Goal: Task Accomplishment & Management: Complete application form

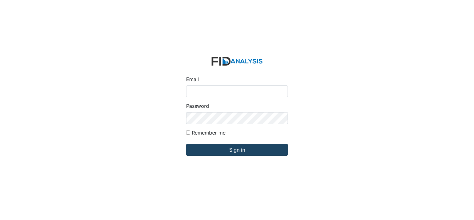
type input "[PERSON_NAME][EMAIL_ADDRESS][DOMAIN_NAME]"
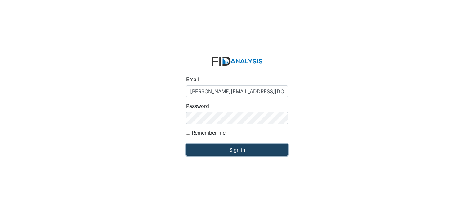
click at [235, 151] on input "Sign in" at bounding box center [237, 150] width 102 height 12
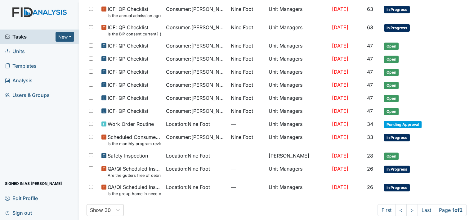
scroll to position [359, 0]
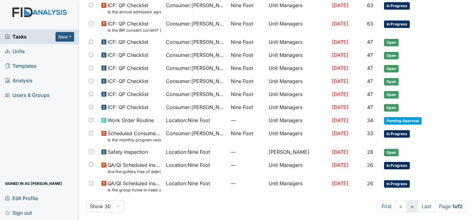
click at [406, 203] on link ">" at bounding box center [411, 206] width 11 height 12
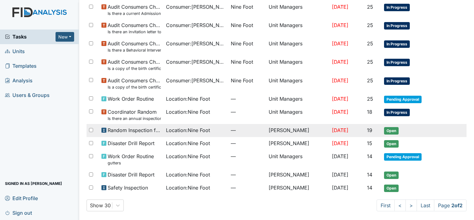
click at [197, 129] on span "Location : Nine Foot" at bounding box center [188, 129] width 44 height 7
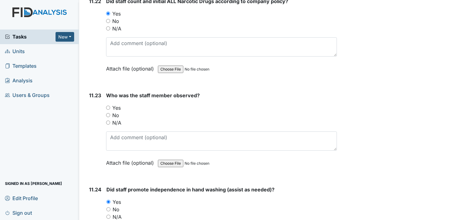
scroll to position [9076, 0]
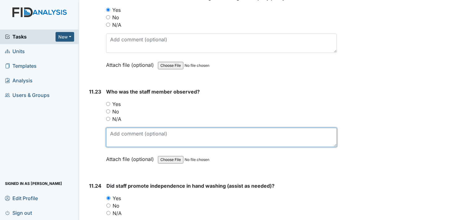
click at [114, 128] on textarea at bounding box center [221, 137] width 231 height 19
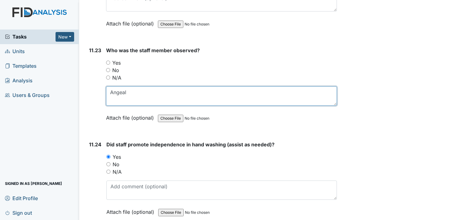
scroll to position [9114, 0]
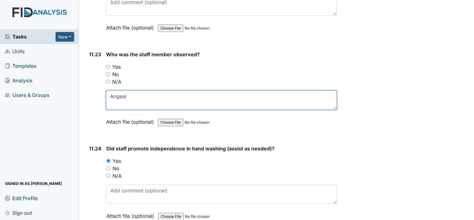
click at [128, 90] on textarea "Angeal" at bounding box center [221, 99] width 231 height 19
type textarea "A"
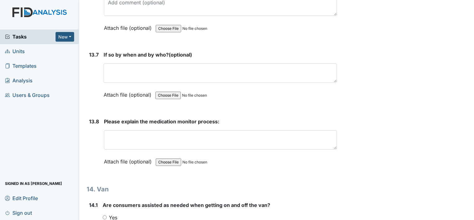
scroll to position [11160, 0]
type textarea "Jashayla"
click at [105, 215] on input "Yes" at bounding box center [105, 217] width 4 height 4
radio input "true"
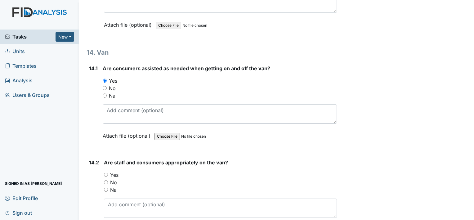
scroll to position [11301, 0]
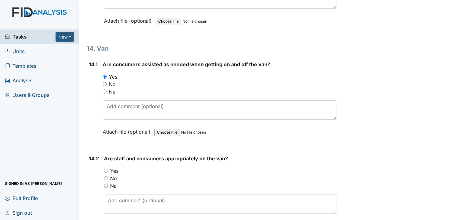
click at [106, 168] on input "Yes" at bounding box center [106, 170] width 4 height 4
radio input "true"
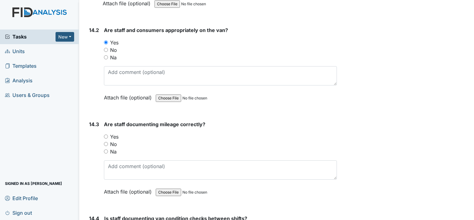
scroll to position [11433, 0]
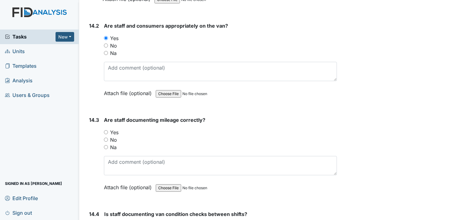
click at [106, 130] on input "Yes" at bounding box center [106, 132] width 4 height 4
radio input "true"
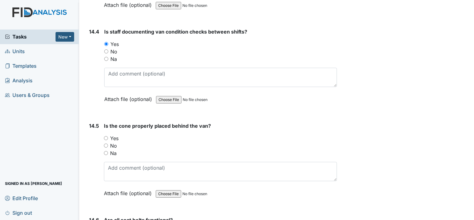
scroll to position [11620, 0]
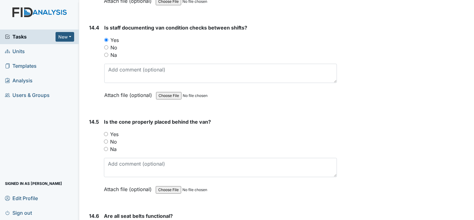
click at [107, 132] on input "Yes" at bounding box center [106, 134] width 4 height 4
radio input "true"
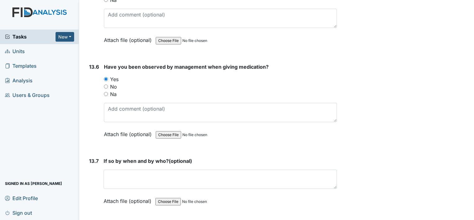
scroll to position [11042, 0]
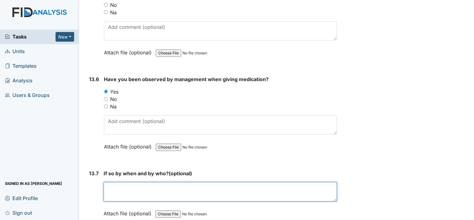
click at [112, 182] on textarea at bounding box center [220, 191] width 233 height 19
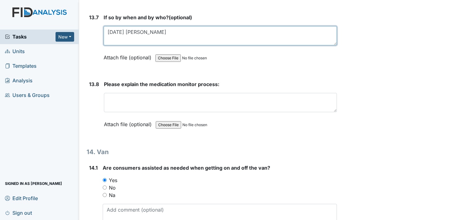
scroll to position [11203, 0]
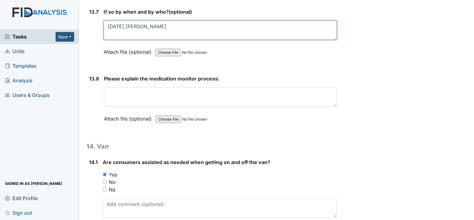
type textarea "9-24-25 Monica"
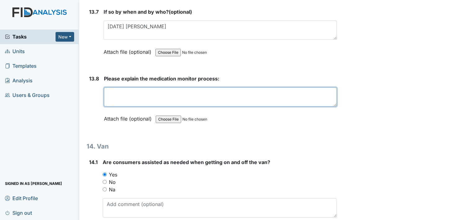
click at [111, 87] on textarea at bounding box center [220, 96] width 233 height 19
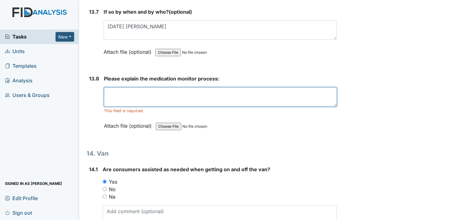
click at [111, 87] on textarea at bounding box center [220, 96] width 233 height 19
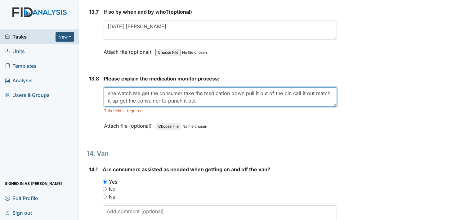
click at [231, 87] on textarea "she watch me get the consumer take the medication down pull it out of the bin c…" at bounding box center [220, 96] width 233 height 19
click at [204, 87] on textarea "she watch me get the consumer take the medication room wash both our hands down…" at bounding box center [220, 96] width 233 height 19
click at [315, 87] on textarea "she watch me get the consumer take them to the medication room wash both our ha…" at bounding box center [220, 96] width 233 height 19
click at [137, 87] on textarea "she watch me get the consumer take them to the medication room wash both our ha…" at bounding box center [220, 96] width 233 height 19
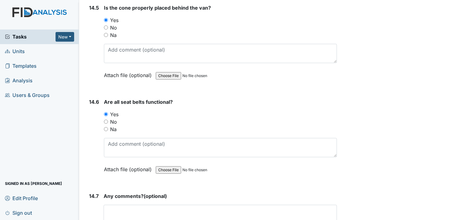
scroll to position [11756, 0]
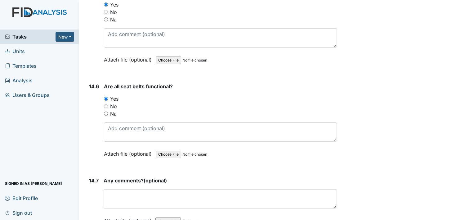
type textarea "she watch me get the consumer take them to the medication room wash both our ha…"
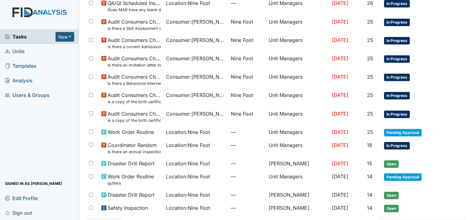
scroll to position [132, 0]
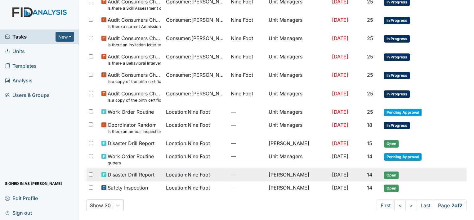
click at [187, 173] on span "Location : Nine Foot" at bounding box center [188, 174] width 44 height 7
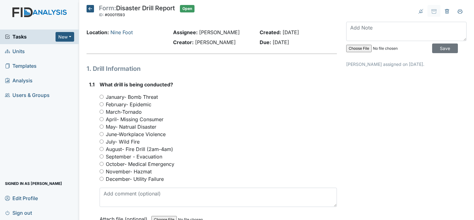
click at [89, 8] on icon at bounding box center [90, 8] width 7 height 7
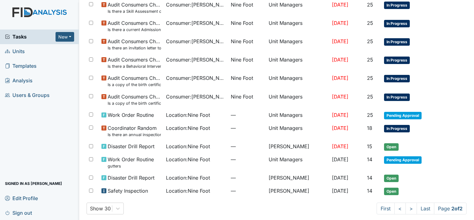
scroll to position [112, 0]
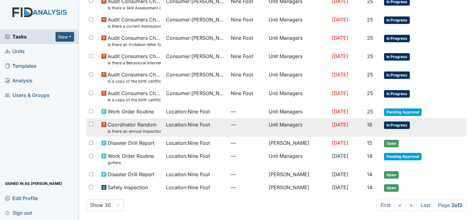
click at [195, 124] on span "Location : Nine Foot" at bounding box center [188, 124] width 44 height 7
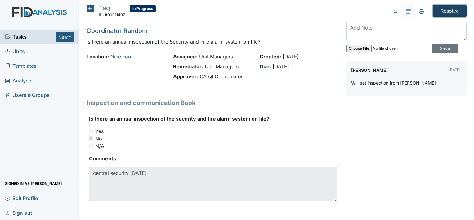
click at [447, 11] on input "Resolve" at bounding box center [450, 11] width 34 height 12
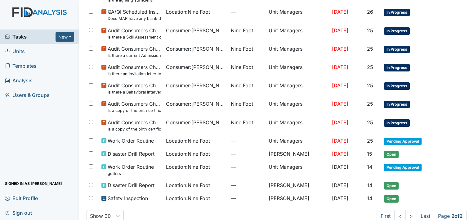
scroll to position [114, 0]
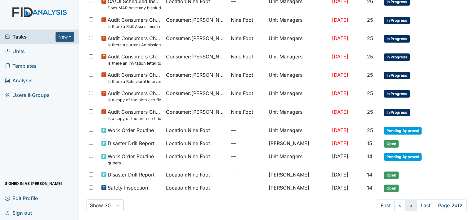
click at [406, 204] on link ">" at bounding box center [411, 205] width 11 height 12
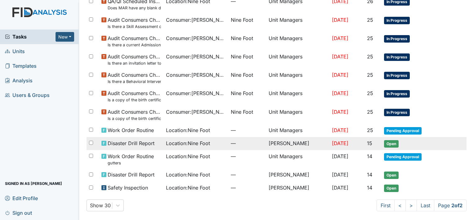
click at [181, 142] on span "Location : Nine Foot" at bounding box center [188, 142] width 44 height 7
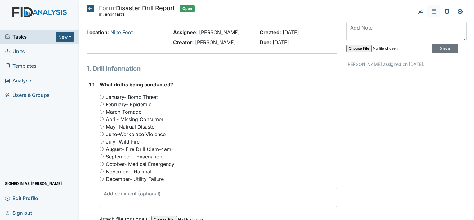
click at [88, 8] on icon at bounding box center [90, 8] width 7 height 7
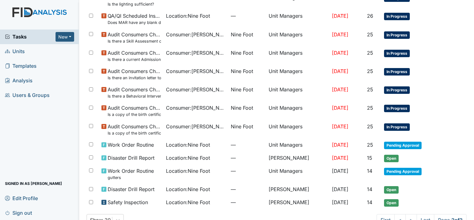
scroll to position [93, 0]
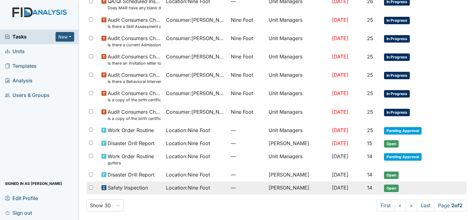
click at [182, 187] on span "Location : Nine Foot" at bounding box center [188, 187] width 44 height 7
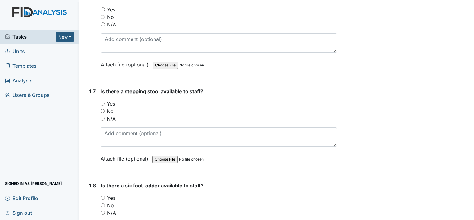
scroll to position [612, 0]
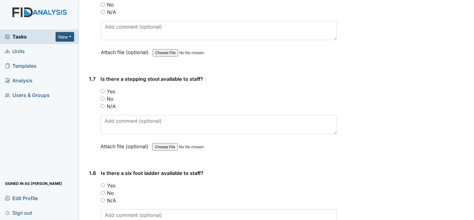
click at [103, 183] on input "Yes" at bounding box center [103, 185] width 4 height 4
radio input "true"
click at [102, 89] on input "Yes" at bounding box center [103, 91] width 4 height 4
radio input "true"
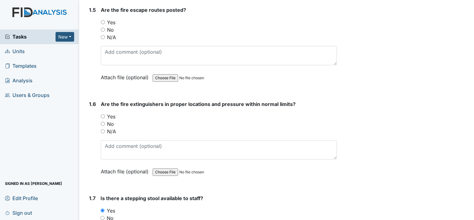
scroll to position [484, 0]
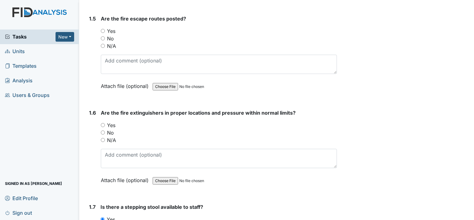
click at [103, 124] on input "Yes" at bounding box center [103, 125] width 4 height 4
radio input "true"
click at [103, 29] on input "Yes" at bounding box center [103, 31] width 4 height 4
radio input "true"
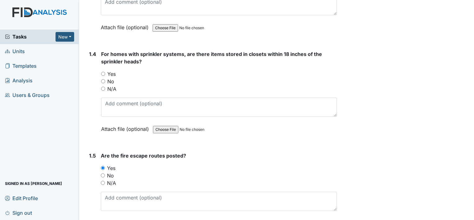
scroll to position [343, 0]
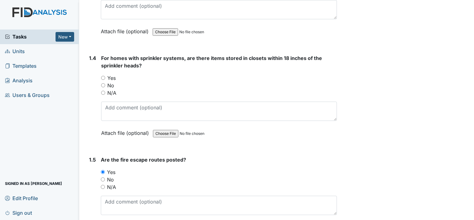
click at [102, 84] on input "No" at bounding box center [103, 85] width 4 height 4
radio input "true"
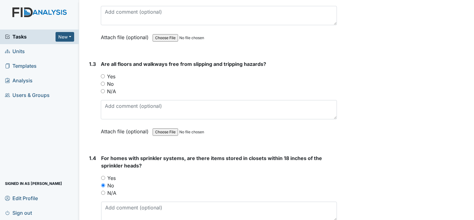
scroll to position [240, 0]
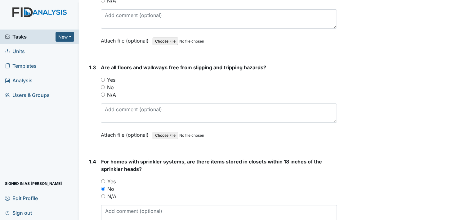
click at [103, 79] on input "Yes" at bounding box center [103, 80] width 4 height 4
radio input "true"
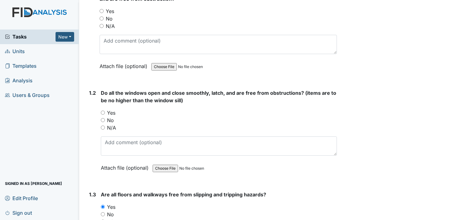
scroll to position [112, 0]
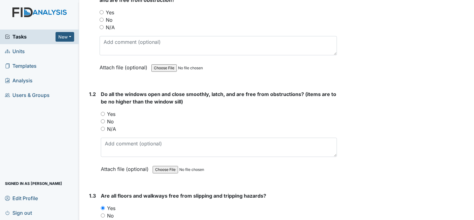
click at [102, 112] on input "Yes" at bounding box center [103, 114] width 4 height 4
radio input "true"
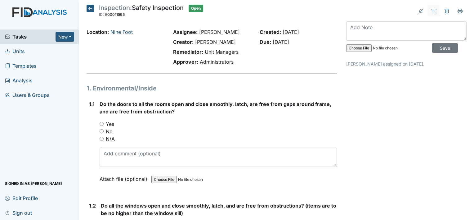
scroll to position [0, 0]
click at [101, 124] on input "Yes" at bounding box center [102, 124] width 4 height 4
radio input "true"
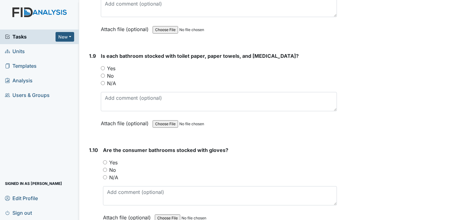
scroll to position [856, 0]
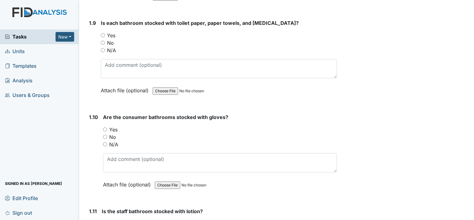
click at [103, 33] on input "Yes" at bounding box center [103, 35] width 4 height 4
radio input "true"
click at [105, 127] on input "Yes" at bounding box center [105, 129] width 4 height 4
radio input "true"
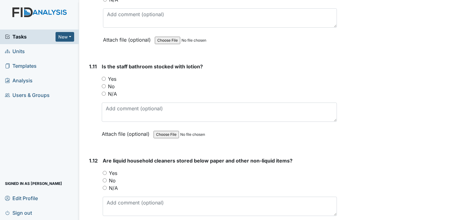
scroll to position [1013, 0]
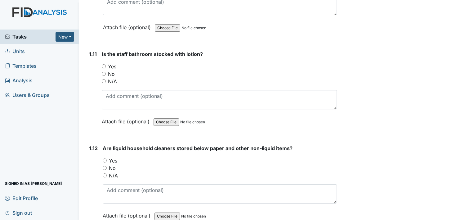
click at [104, 64] on input "Yes" at bounding box center [104, 66] width 4 height 4
radio input "true"
click at [105, 158] on input "Yes" at bounding box center [105, 160] width 4 height 4
radio input "true"
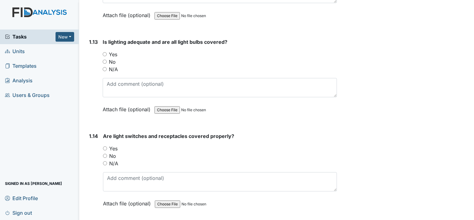
scroll to position [1216, 0]
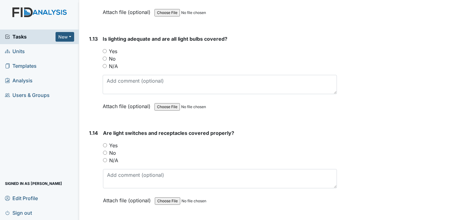
click at [105, 49] on input "Yes" at bounding box center [105, 51] width 4 height 4
radio input "true"
click at [104, 143] on input "Yes" at bounding box center [105, 145] width 4 height 4
radio input "true"
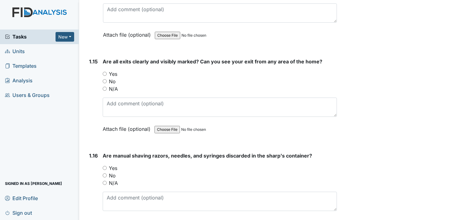
scroll to position [1385, 0]
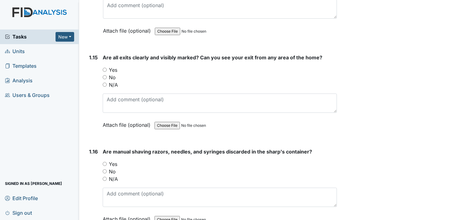
click at [105, 68] on input "Yes" at bounding box center [105, 70] width 4 height 4
radio input "true"
click at [103, 162] on input "Yes" at bounding box center [105, 164] width 4 height 4
radio input "true"
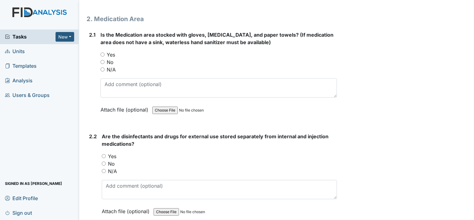
scroll to position [1625, 0]
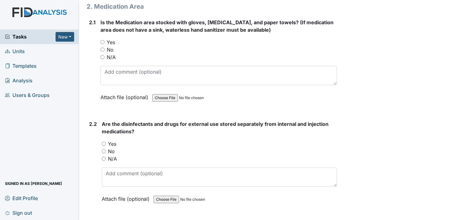
click at [102, 40] on input "Yes" at bounding box center [103, 42] width 4 height 4
radio input "true"
click at [103, 141] on input "Yes" at bounding box center [104, 143] width 4 height 4
radio input "true"
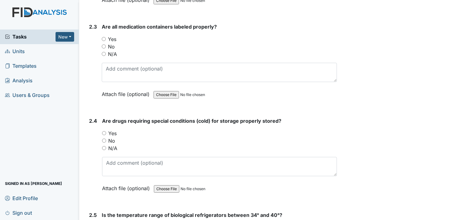
scroll to position [1836, 0]
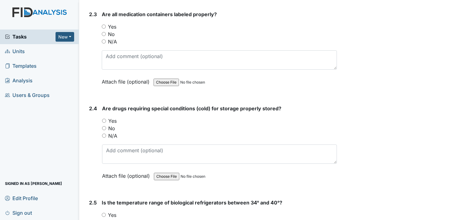
click at [103, 25] on input "Yes" at bounding box center [104, 27] width 4 height 4
radio input "true"
click at [104, 119] on input "Yes" at bounding box center [104, 121] width 4 height 4
radio input "true"
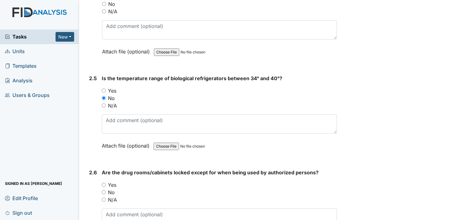
scroll to position [1973, 0]
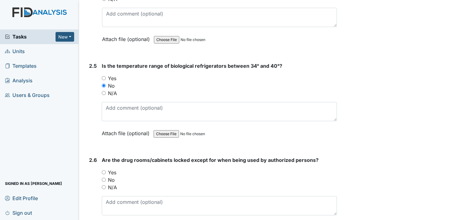
click at [103, 76] on input "Yes" at bounding box center [104, 78] width 4 height 4
radio input "true"
click at [105, 170] on input "Yes" at bounding box center [104, 172] width 4 height 4
radio input "true"
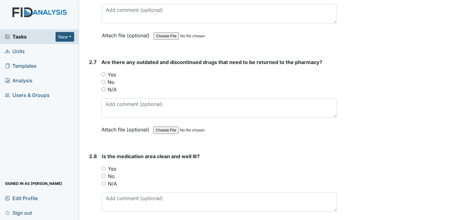
scroll to position [2167, 0]
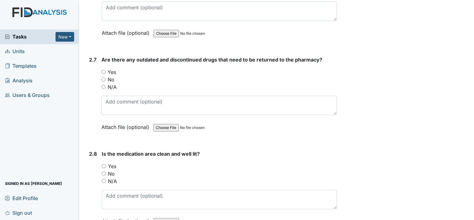
click at [103, 77] on input "No" at bounding box center [103, 79] width 4 height 4
radio input "true"
click at [103, 164] on input "Yes" at bounding box center [104, 166] width 4 height 4
radio input "true"
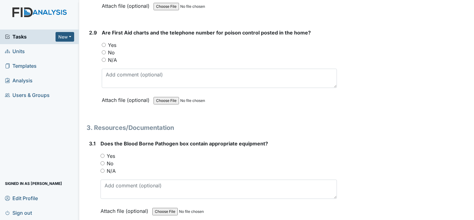
scroll to position [2394, 0]
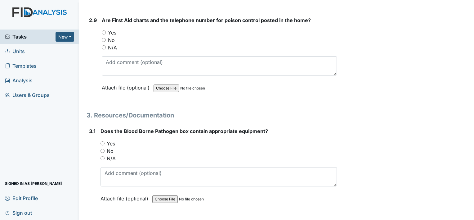
click at [104, 30] on input "Yes" at bounding box center [104, 32] width 4 height 4
radio input "true"
click at [102, 141] on input "Yes" at bounding box center [103, 143] width 4 height 4
radio input "true"
click at [102, 141] on input "Yes" at bounding box center [103, 143] width 4 height 4
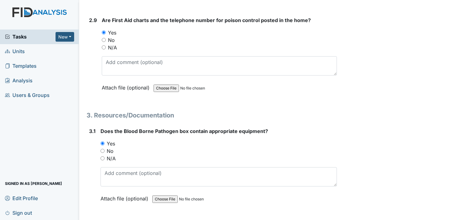
click at [102, 141] on input "Yes" at bounding box center [103, 143] width 4 height 4
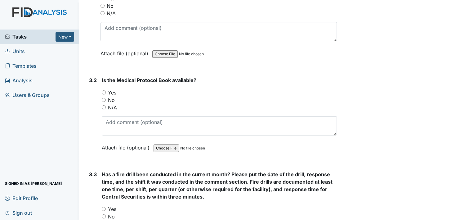
scroll to position [2552, 0]
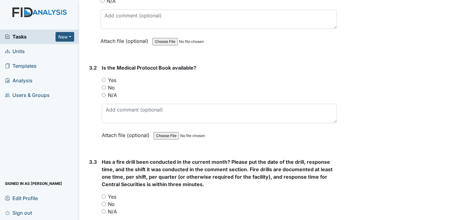
click at [103, 78] on input "Yes" at bounding box center [104, 80] width 4 height 4
radio input "true"
click at [104, 194] on input "Yes" at bounding box center [104, 196] width 4 height 4
radio input "true"
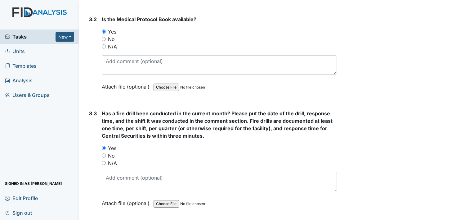
scroll to position [2610, 0]
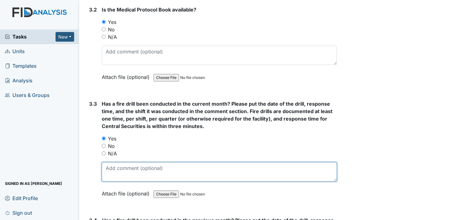
click at [116, 162] on textarea at bounding box center [219, 171] width 235 height 19
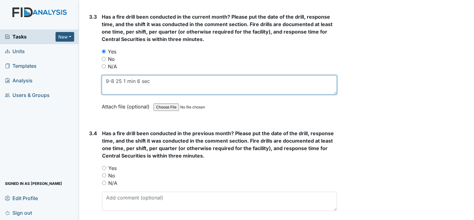
scroll to position [2713, 0]
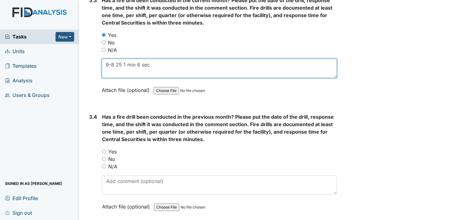
type textarea "9-8 25 1 min 6 sec"
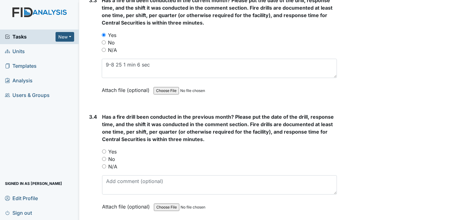
click at [104, 149] on input "Yes" at bounding box center [104, 151] width 4 height 4
radio input "true"
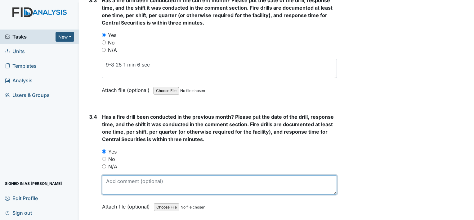
click at [109, 175] on textarea at bounding box center [219, 184] width 235 height 19
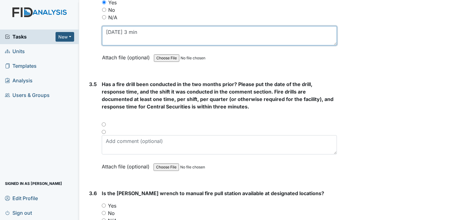
scroll to position [2874, 0]
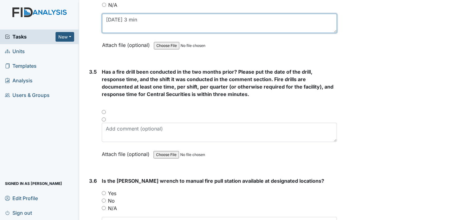
type textarea "8-14-25 3 min"
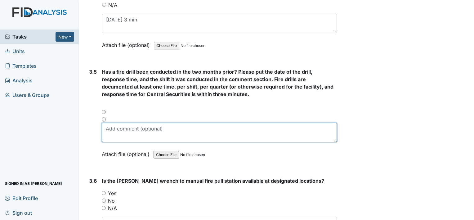
click at [112, 123] on textarea at bounding box center [219, 132] width 235 height 19
type textarea "7-5 25"
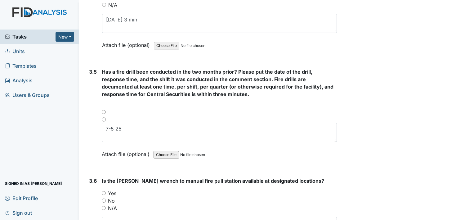
click at [103, 191] on input "Yes" at bounding box center [104, 193] width 4 height 4
radio input "true"
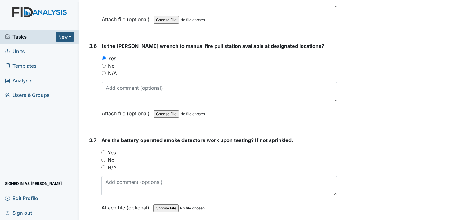
scroll to position [3011, 0]
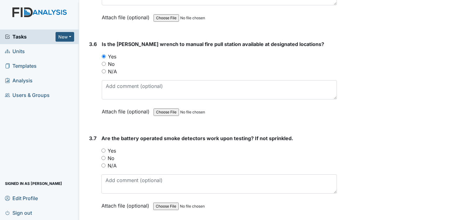
click at [105, 147] on div "Yes" at bounding box center [219, 150] width 236 height 7
click at [104, 148] on input "Yes" at bounding box center [103, 150] width 4 height 4
radio input "true"
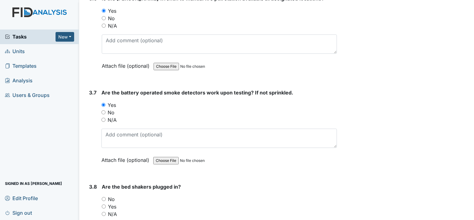
scroll to position [3085, 0]
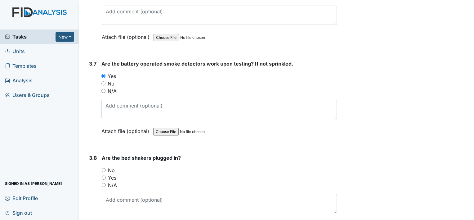
click at [103, 183] on input "N/A" at bounding box center [104, 185] width 4 height 4
radio input "true"
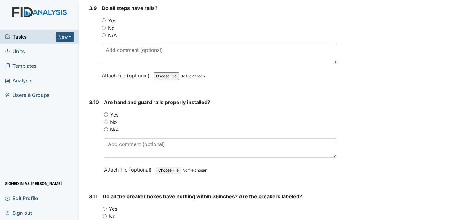
scroll to position [3329, 0]
click at [104, 33] on input "N/A" at bounding box center [104, 35] width 4 height 4
radio input "true"
click at [106, 112] on input "Yes" at bounding box center [106, 114] width 4 height 4
radio input "true"
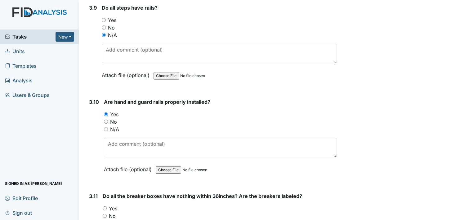
click at [104, 206] on input "Yes" at bounding box center [105, 208] width 4 height 4
radio input "true"
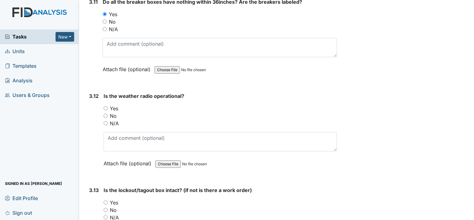
scroll to position [3524, 0]
click at [105, 106] on input "Yes" at bounding box center [106, 108] width 4 height 4
radio input "true"
click at [105, 200] on input "Yes" at bounding box center [106, 202] width 4 height 4
radio input "true"
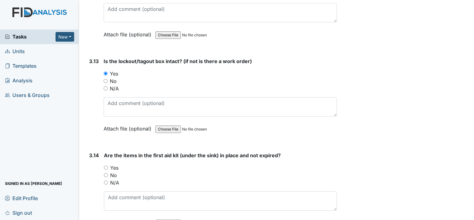
scroll to position [3664, 0]
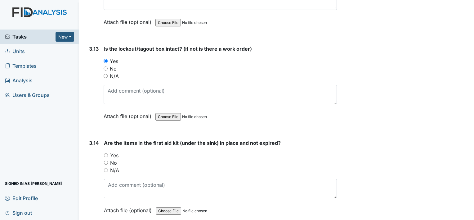
click at [107, 153] on input "Yes" at bounding box center [106, 155] width 4 height 4
radio input "true"
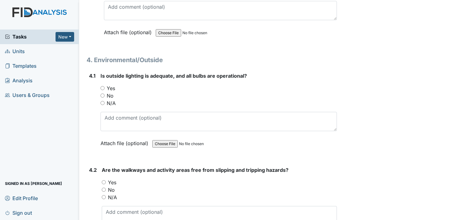
scroll to position [3855, 0]
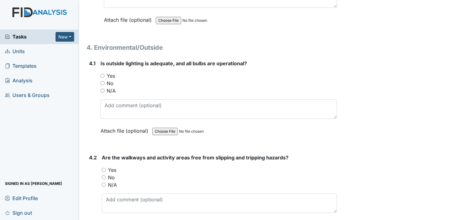
click at [102, 74] on input "Yes" at bounding box center [103, 76] width 4 height 4
radio input "true"
click at [104, 168] on input "Yes" at bounding box center [104, 170] width 4 height 4
radio input "true"
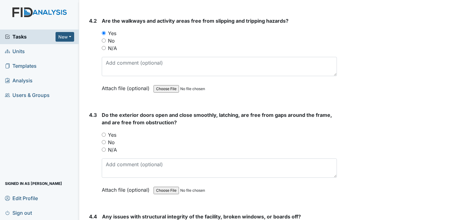
scroll to position [4012, 0]
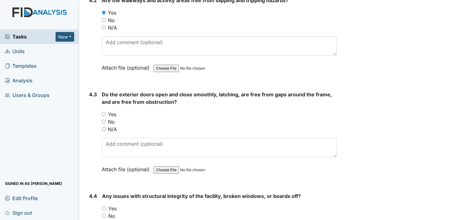
click at [103, 112] on input "Yes" at bounding box center [104, 114] width 4 height 4
radio input "true"
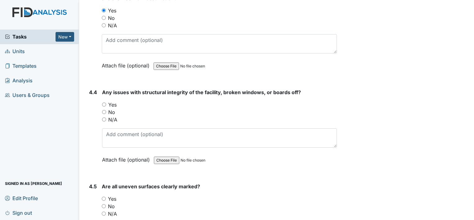
scroll to position [4119, 0]
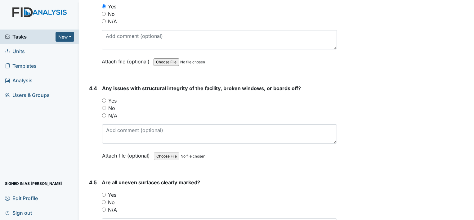
click at [103, 106] on input "No" at bounding box center [104, 108] width 4 height 4
radio input "true"
click at [105, 207] on input "N/A" at bounding box center [104, 209] width 4 height 4
radio input "true"
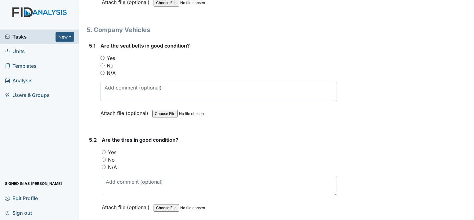
scroll to position [4376, 0]
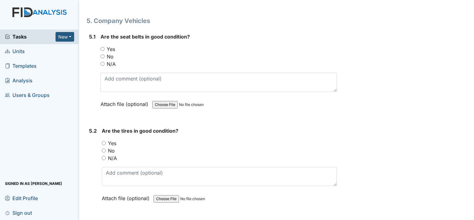
click at [102, 47] on input "Yes" at bounding box center [103, 49] width 4 height 4
radio input "true"
click at [103, 141] on input "Yes" at bounding box center [104, 143] width 4 height 4
radio input "true"
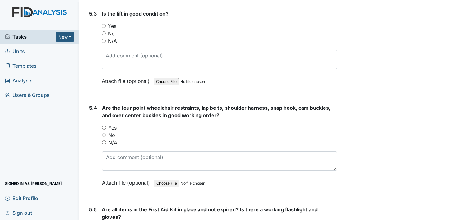
scroll to position [4562, 0]
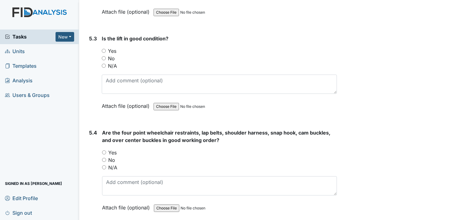
click at [103, 49] on input "Yes" at bounding box center [104, 51] width 4 height 4
radio input "true"
click at [104, 150] on input "Yes" at bounding box center [104, 152] width 4 height 4
radio input "true"
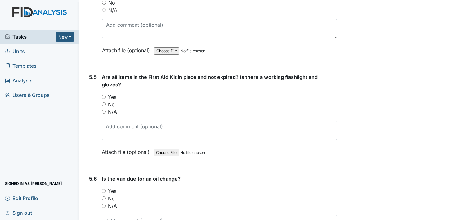
scroll to position [4731, 0]
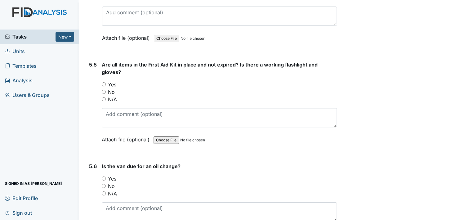
click at [103, 82] on input "Yes" at bounding box center [104, 84] width 4 height 4
radio input "true"
click at [103, 184] on input "No" at bounding box center [104, 186] width 4 height 4
radio input "true"
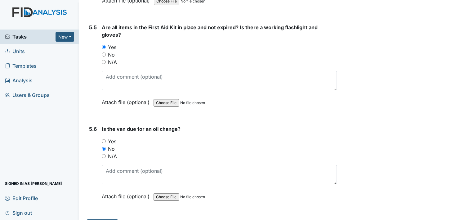
scroll to position [4769, 0]
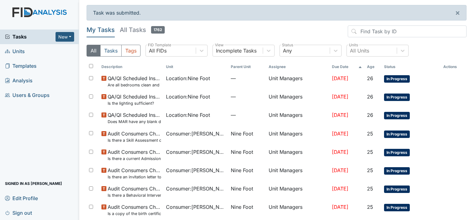
click at [20, 52] on span "Units" at bounding box center [15, 52] width 20 height 10
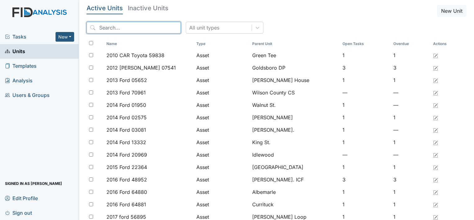
click at [102, 25] on input "search" at bounding box center [134, 28] width 94 height 12
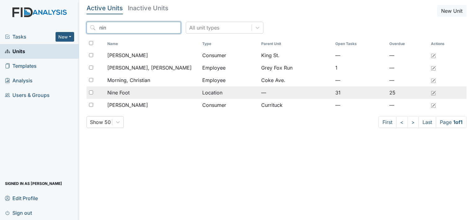
type input "nin"
click at [123, 91] on span "Nine Foot" at bounding box center [118, 92] width 22 height 7
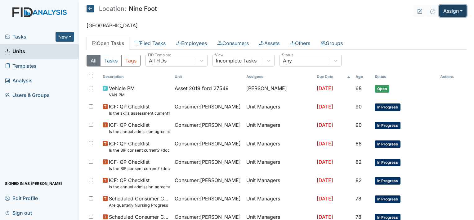
click at [445, 11] on button "Assign" at bounding box center [452, 11] width 27 height 12
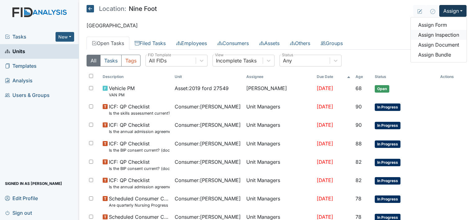
click at [444, 34] on link "Assign Inspection" at bounding box center [439, 35] width 56 height 10
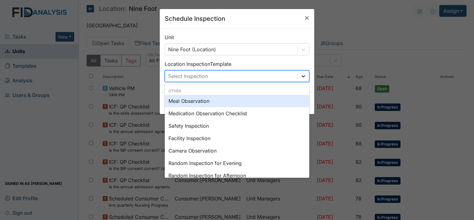
click at [300, 76] on icon at bounding box center [303, 76] width 6 height 6
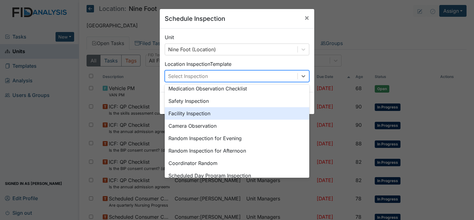
scroll to position [37, 0]
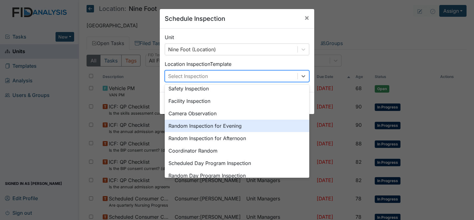
click at [231, 126] on div "Random Inspection for Evening" at bounding box center [237, 125] width 145 height 12
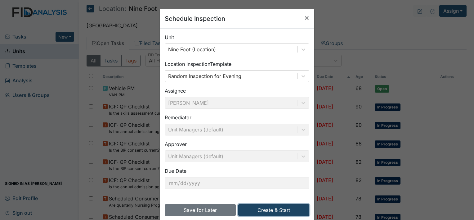
click at [287, 209] on button "Create & Start" at bounding box center [273, 210] width 71 height 12
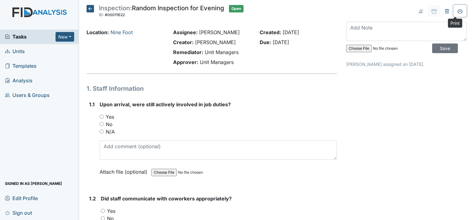
click at [458, 11] on icon at bounding box center [460, 11] width 5 height 5
click at [88, 7] on icon at bounding box center [90, 8] width 7 height 7
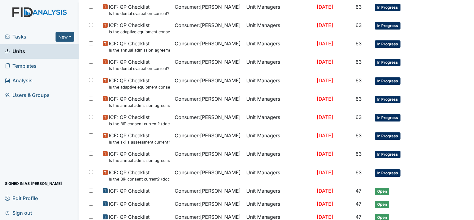
scroll to position [389, 0]
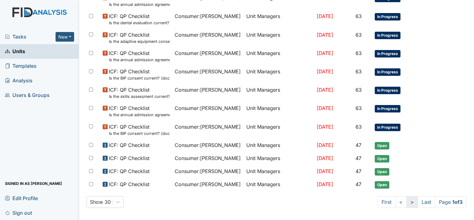
click at [406, 199] on link ">" at bounding box center [411, 202] width 11 height 12
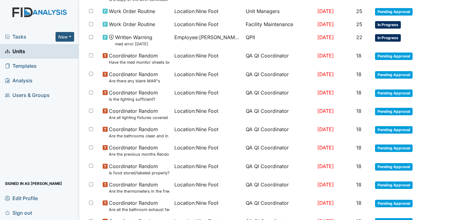
scroll to position [343, 0]
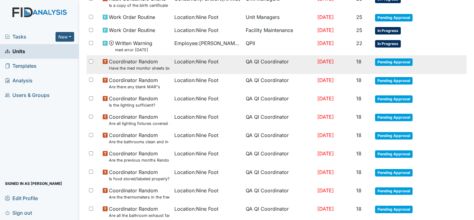
click at [264, 59] on td "QA QI Coordinator" at bounding box center [279, 64] width 72 height 18
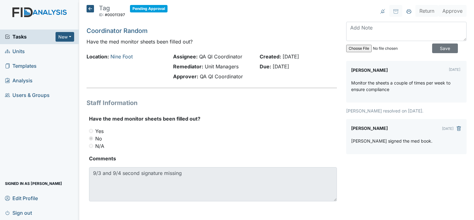
click at [89, 8] on icon at bounding box center [90, 8] width 7 height 7
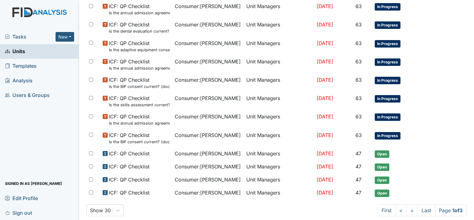
scroll to position [389, 0]
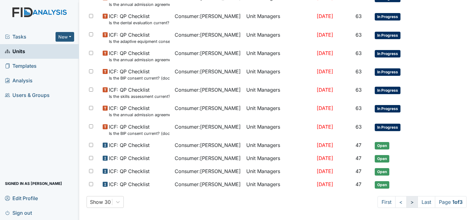
click at [406, 198] on link ">" at bounding box center [411, 202] width 11 height 12
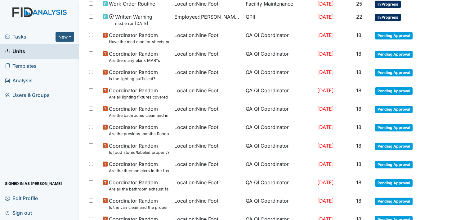
scroll to position [364, 0]
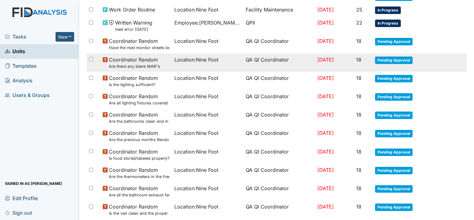
click at [186, 56] on span "Location : Nine Foot" at bounding box center [196, 59] width 44 height 7
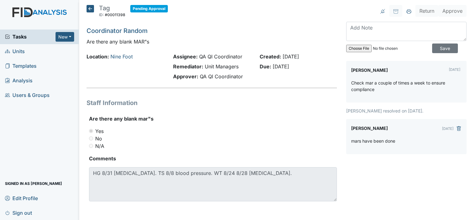
click at [88, 9] on icon at bounding box center [90, 8] width 7 height 7
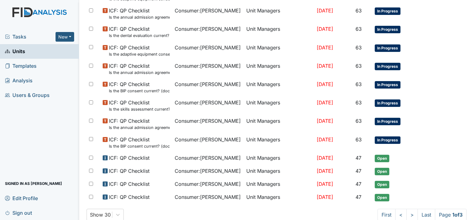
scroll to position [389, 0]
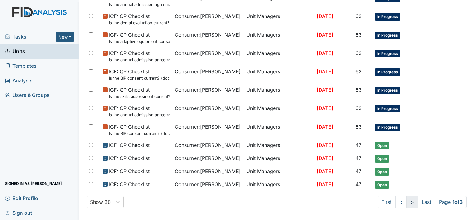
click at [406, 198] on link ">" at bounding box center [411, 202] width 11 height 12
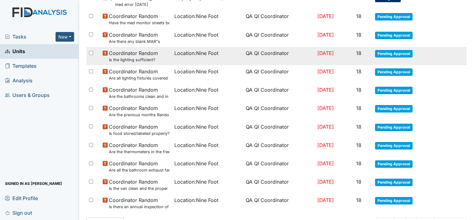
click at [208, 51] on span "Location : Nine Foot" at bounding box center [196, 52] width 44 height 7
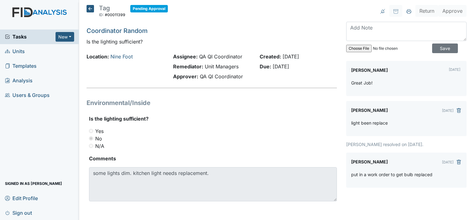
click at [88, 7] on icon at bounding box center [90, 8] width 7 height 7
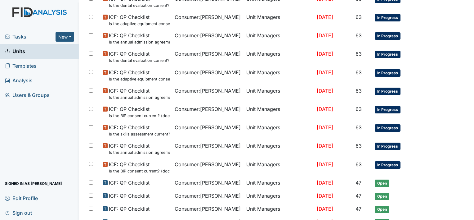
scroll to position [389, 0]
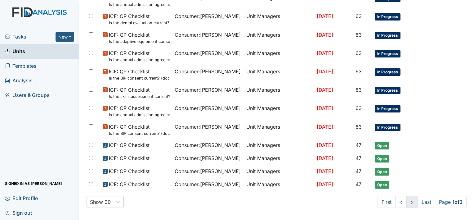
click at [406, 199] on link ">" at bounding box center [411, 202] width 11 height 12
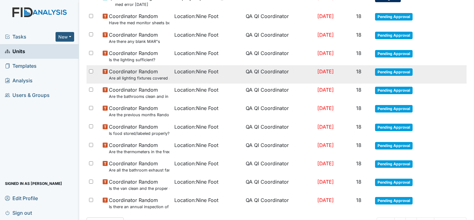
click at [180, 68] on span "Location : Nine Foot" at bounding box center [196, 71] width 44 height 7
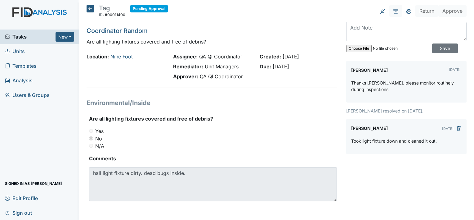
click at [90, 7] on icon at bounding box center [90, 8] width 7 height 7
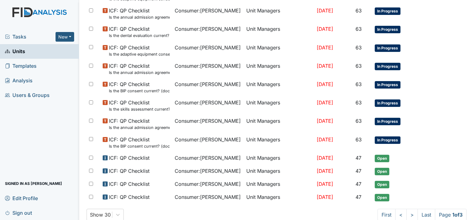
scroll to position [389, 0]
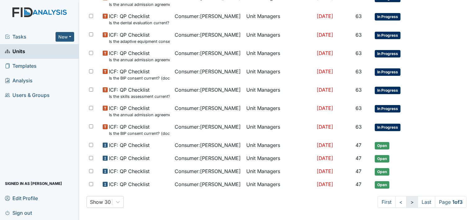
click at [406, 198] on link ">" at bounding box center [411, 202] width 11 height 12
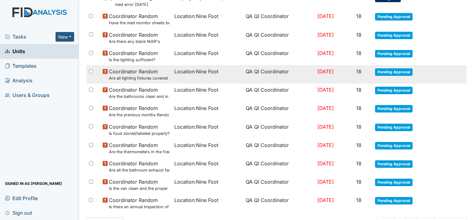
click at [183, 69] on span "Location : Nine Foot" at bounding box center [196, 71] width 44 height 7
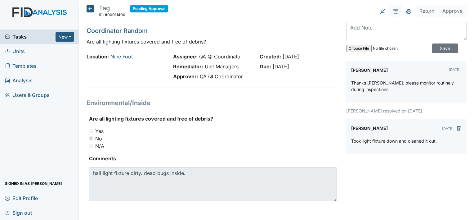
click at [88, 8] on icon at bounding box center [90, 8] width 7 height 7
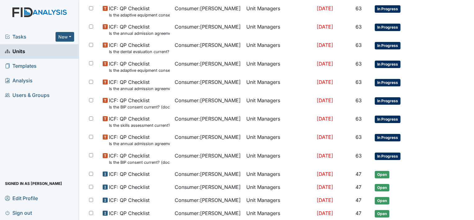
scroll to position [389, 0]
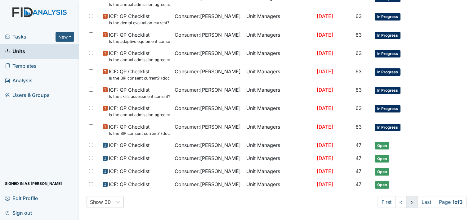
click at [406, 199] on link ">" at bounding box center [411, 202] width 11 height 12
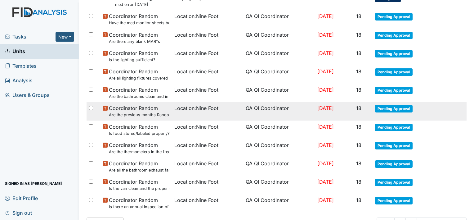
click at [192, 105] on span "Location : Nine Foot" at bounding box center [196, 107] width 44 height 7
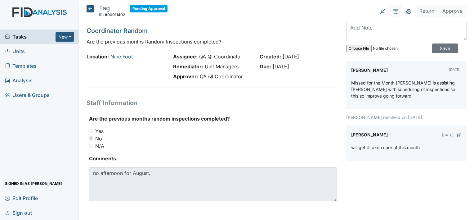
click at [89, 9] on icon at bounding box center [90, 8] width 7 height 7
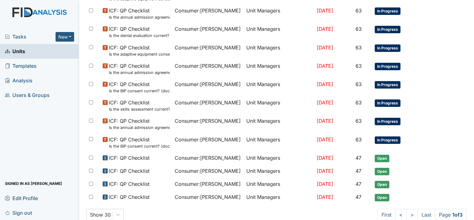
scroll to position [389, 0]
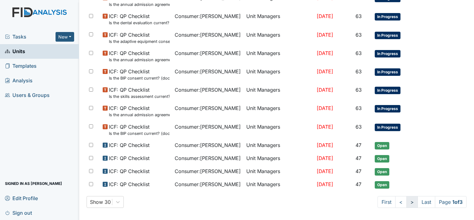
click at [406, 198] on link ">" at bounding box center [411, 202] width 11 height 12
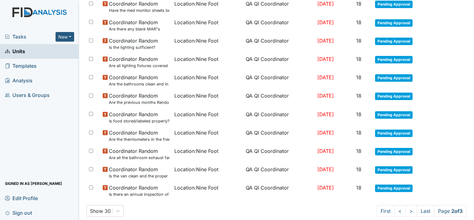
scroll to position [411, 0]
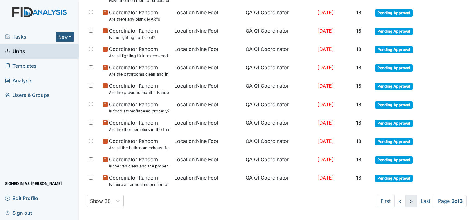
click at [406, 198] on link ">" at bounding box center [411, 201] width 11 height 12
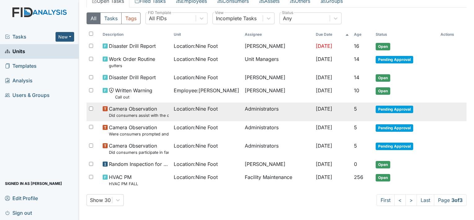
click at [190, 105] on span "Location : Nine Foot" at bounding box center [196, 108] width 44 height 7
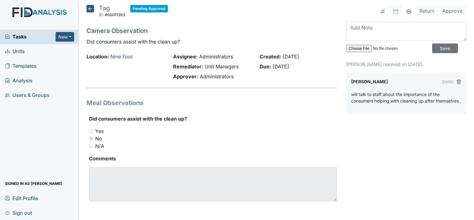
click at [90, 9] on icon at bounding box center [90, 8] width 7 height 7
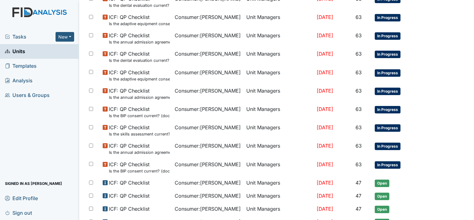
scroll to position [389, 0]
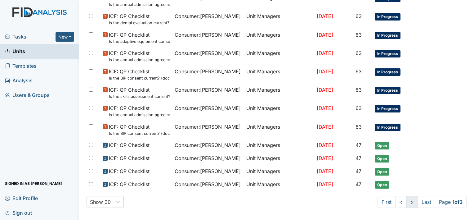
click at [406, 198] on link ">" at bounding box center [411, 202] width 11 height 12
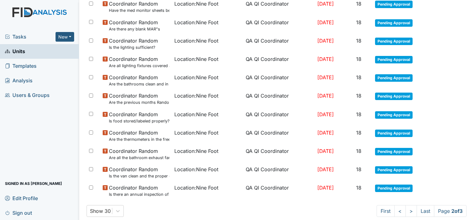
scroll to position [411, 0]
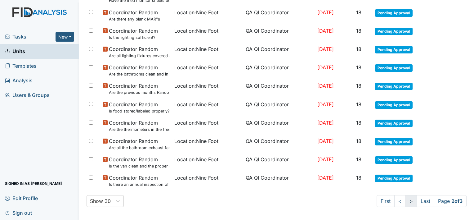
click at [406, 200] on link ">" at bounding box center [411, 201] width 11 height 12
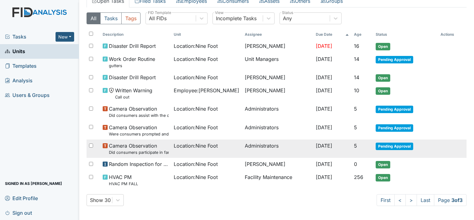
click at [180, 143] on span "Location : Nine Foot" at bounding box center [196, 145] width 44 height 7
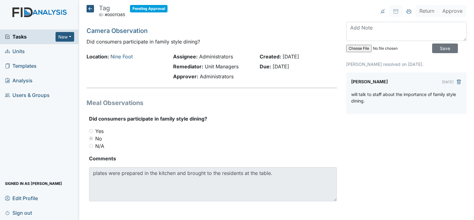
click at [88, 7] on icon at bounding box center [90, 8] width 7 height 7
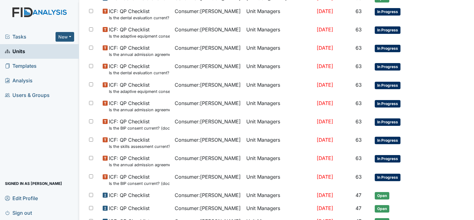
scroll to position [389, 0]
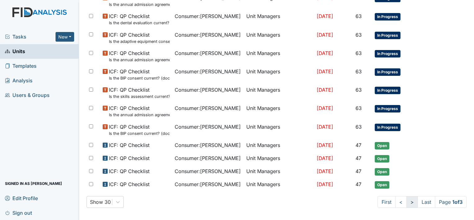
click at [406, 199] on link ">" at bounding box center [411, 202] width 11 height 12
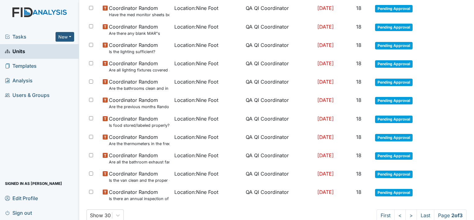
scroll to position [401, 0]
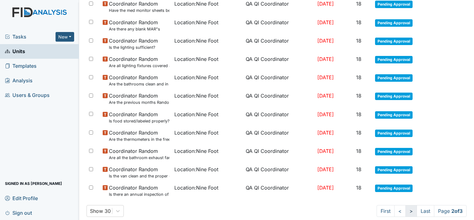
click at [406, 210] on link ">" at bounding box center [411, 211] width 11 height 12
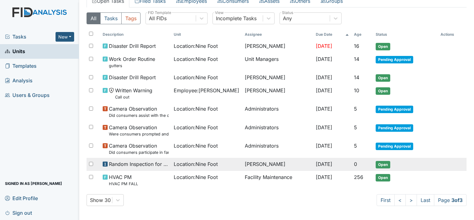
click at [159, 163] on span "Random Inspection for Evening" at bounding box center [139, 163] width 60 height 7
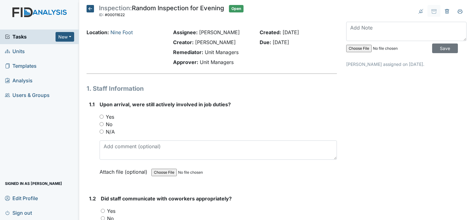
click at [89, 7] on icon at bounding box center [90, 8] width 7 height 7
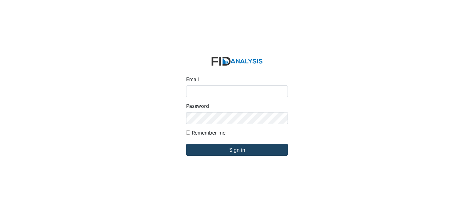
type input "[PERSON_NAME][EMAIL_ADDRESS][DOMAIN_NAME]"
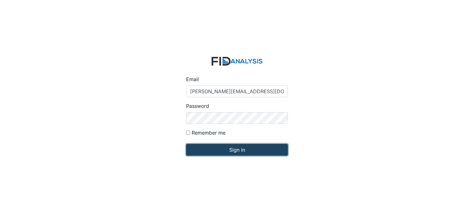
click at [222, 150] on input "Sign in" at bounding box center [237, 150] width 102 height 12
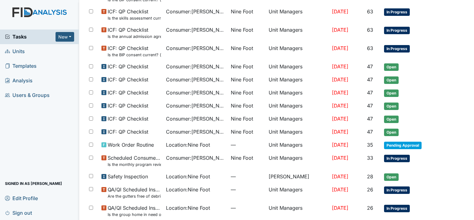
scroll to position [359, 0]
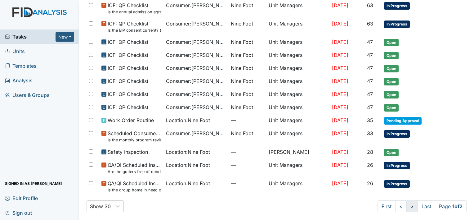
click at [406, 204] on link ">" at bounding box center [411, 206] width 11 height 12
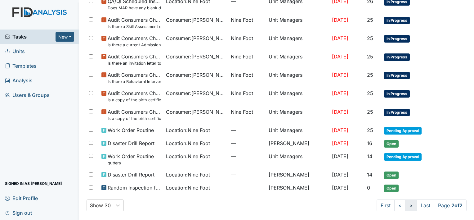
click at [406, 204] on link ">" at bounding box center [411, 205] width 11 height 12
click at [406, 203] on link ">" at bounding box center [411, 205] width 11 height 12
click at [394, 204] on link "<" at bounding box center [399, 205] width 11 height 12
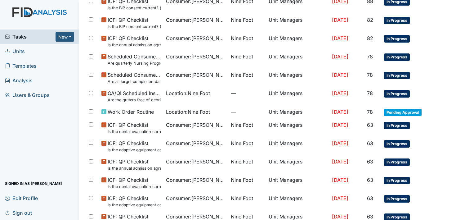
scroll to position [359, 0]
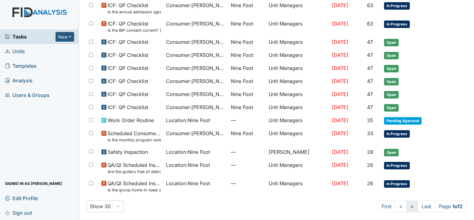
click at [406, 204] on link ">" at bounding box center [411, 206] width 11 height 12
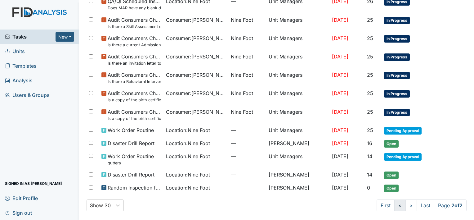
click at [394, 204] on link "<" at bounding box center [399, 205] width 11 height 12
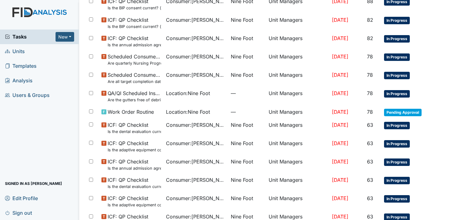
scroll to position [359, 0]
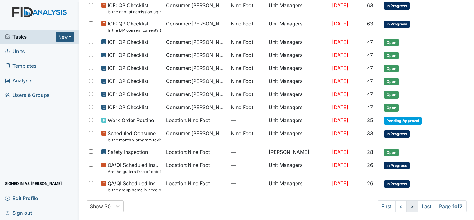
click at [406, 203] on link ">" at bounding box center [411, 206] width 11 height 12
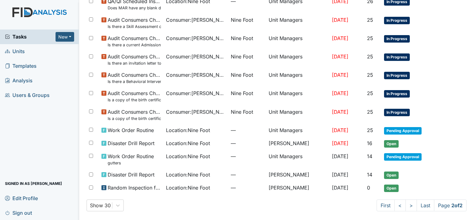
click at [18, 52] on span "Units" at bounding box center [15, 52] width 20 height 10
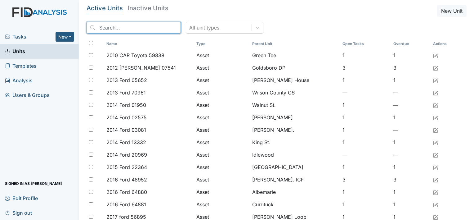
click at [103, 27] on input "search" at bounding box center [134, 28] width 94 height 12
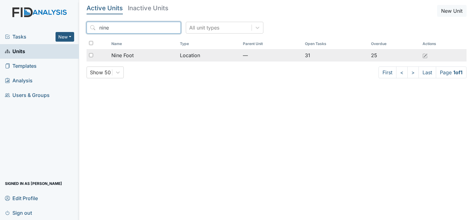
type input "nine"
click at [119, 55] on span "Nine Foot" at bounding box center [122, 55] width 22 height 7
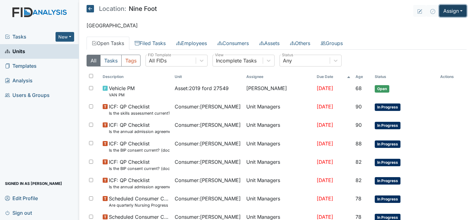
click at [444, 9] on button "Assign" at bounding box center [452, 11] width 27 height 12
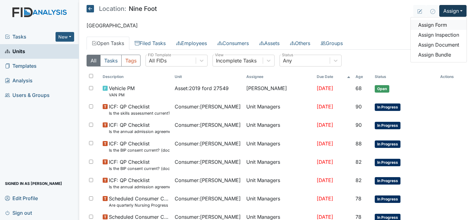
click at [435, 24] on link "Assign Form" at bounding box center [439, 25] width 56 height 10
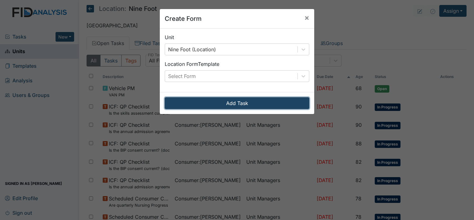
click at [287, 101] on button "Add Task" at bounding box center [237, 103] width 145 height 12
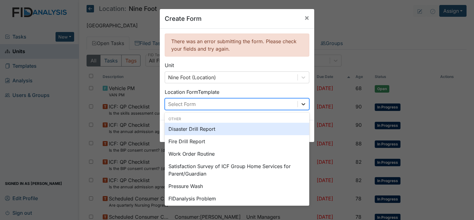
click at [302, 105] on icon at bounding box center [303, 104] width 6 height 6
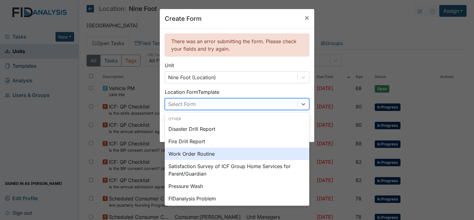
click at [206, 153] on div "Work Order Routine" at bounding box center [237, 153] width 145 height 12
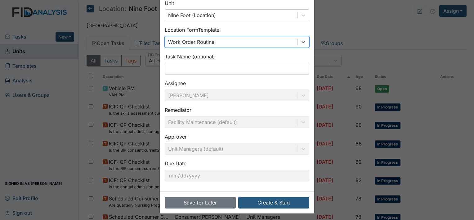
scroll to position [64, 0]
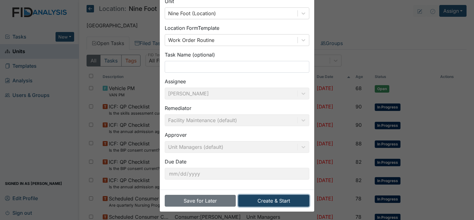
click at [276, 200] on button "Create & Start" at bounding box center [273, 201] width 71 height 12
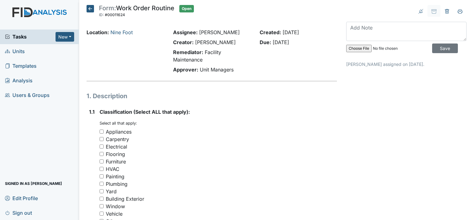
click at [101, 154] on input "Flooring" at bounding box center [102, 154] width 4 height 4
checkbox input "true"
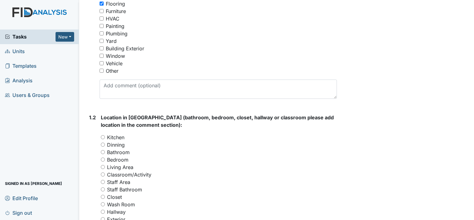
scroll to position [153, 0]
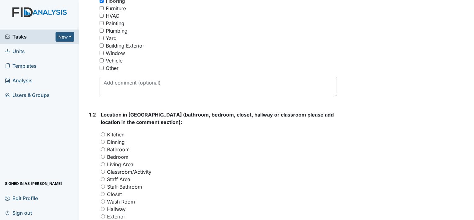
click at [102, 156] on input "Bedroom" at bounding box center [103, 157] width 4 height 4
radio input "true"
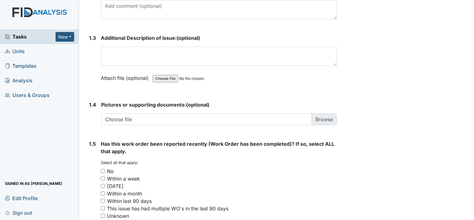
scroll to position [405, 0]
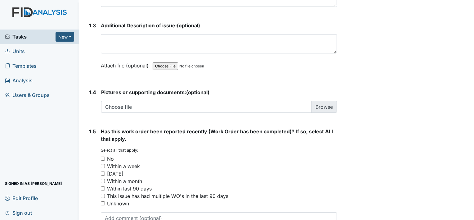
click at [102, 202] on input "Unknown" at bounding box center [103, 203] width 4 height 4
checkbox input "true"
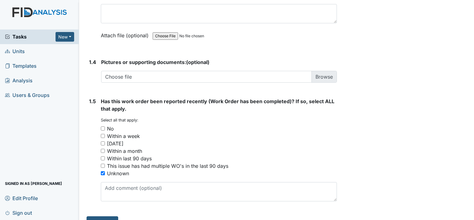
scroll to position [447, 0]
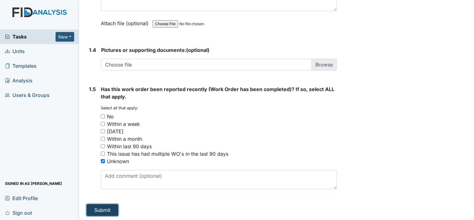
click at [100, 209] on button "Submit" at bounding box center [103, 210] width 32 height 12
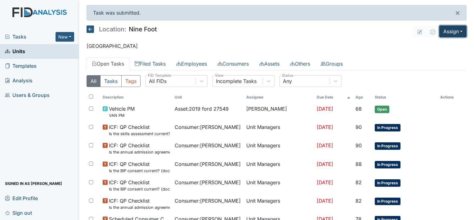
click at [446, 32] on button "Assign" at bounding box center [452, 31] width 27 height 12
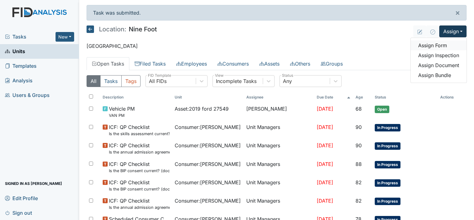
click at [434, 45] on link "Assign Form" at bounding box center [439, 45] width 56 height 10
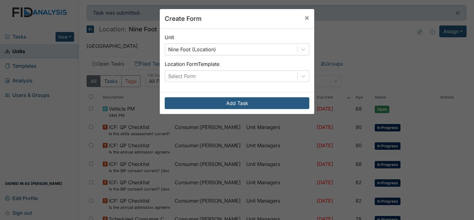
click at [446, 32] on div "Create Form × Unit Nine Foot (Location) Location Form Template Select Form Add …" at bounding box center [237, 110] width 474 height 220
click at [304, 19] on span "×" at bounding box center [306, 17] width 5 height 9
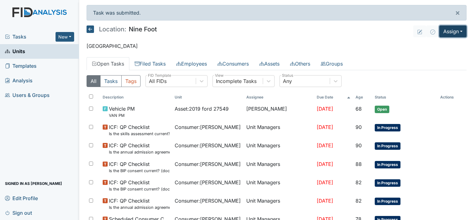
click at [444, 34] on button "Assign" at bounding box center [452, 31] width 27 height 12
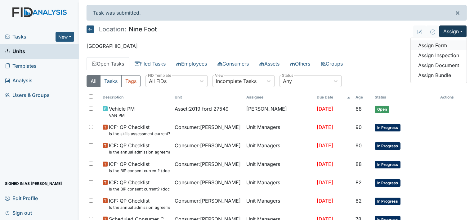
click at [435, 44] on link "Assign Form" at bounding box center [439, 45] width 56 height 10
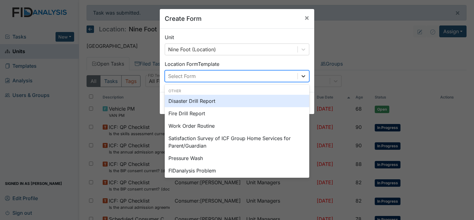
click at [302, 75] on icon at bounding box center [304, 76] width 4 height 2
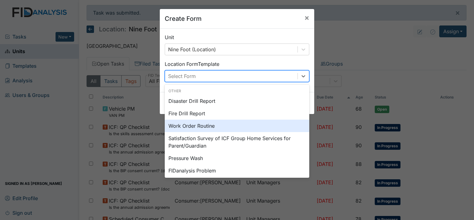
click at [229, 125] on div "Work Order Routine" at bounding box center [237, 125] width 145 height 12
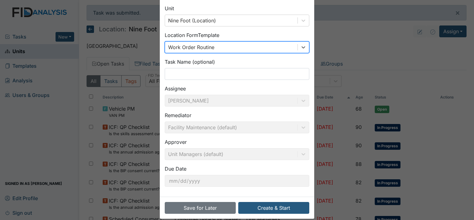
scroll to position [36, 0]
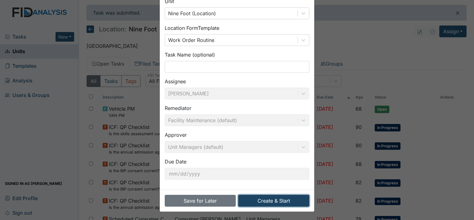
click at [292, 201] on button "Create & Start" at bounding box center [273, 201] width 71 height 12
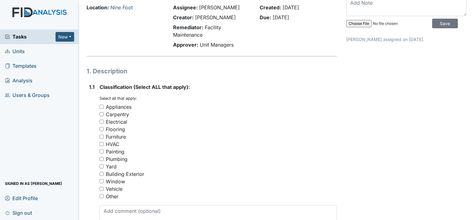
scroll to position [37, 0]
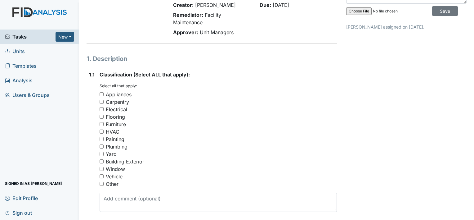
click at [101, 138] on input "Painting" at bounding box center [102, 139] width 4 height 4
checkbox input "true"
click at [102, 101] on input "Carpentry" at bounding box center [102, 102] width 4 height 4
checkbox input "true"
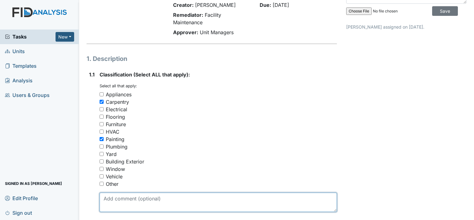
click at [105, 199] on textarea at bounding box center [218, 201] width 237 height 19
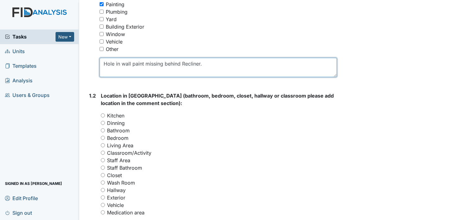
scroll to position [177, 0]
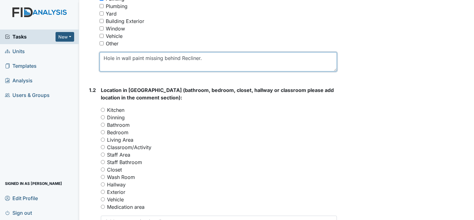
type textarea "Hole in wall paint missing behind Recliner."
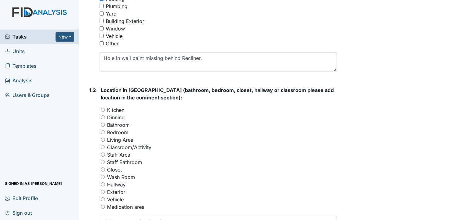
click at [102, 132] on input "Bedroom" at bounding box center [103, 132] width 4 height 4
radio input "true"
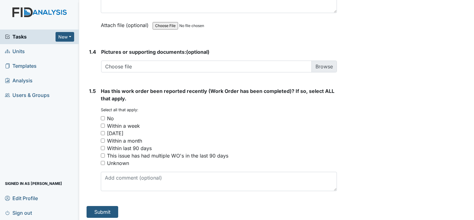
scroll to position [447, 0]
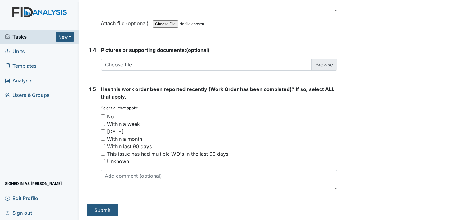
click at [102, 115] on input "No" at bounding box center [103, 116] width 4 height 4
checkbox input "true"
click at [104, 210] on button "Submit" at bounding box center [103, 210] width 32 height 12
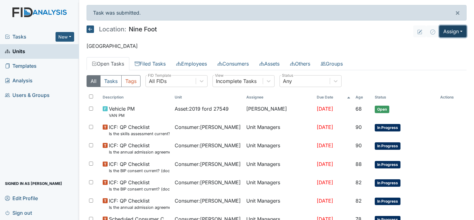
click at [447, 31] on button "Assign" at bounding box center [452, 31] width 27 height 12
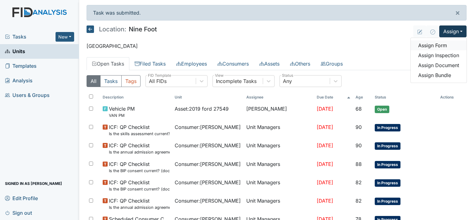
click at [427, 46] on link "Assign Form" at bounding box center [439, 45] width 56 height 10
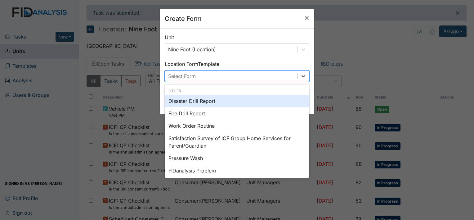
click at [300, 76] on icon at bounding box center [303, 76] width 6 height 6
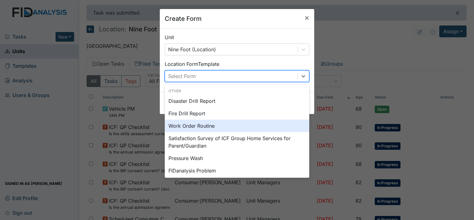
click at [236, 124] on div "Work Order Routine" at bounding box center [237, 125] width 145 height 12
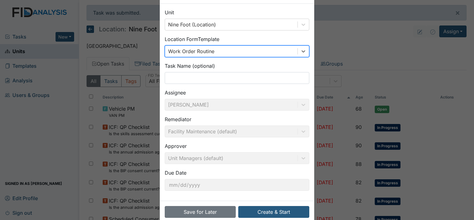
scroll to position [36, 0]
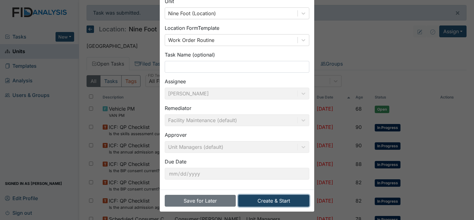
click at [289, 200] on button "Create & Start" at bounding box center [273, 201] width 71 height 12
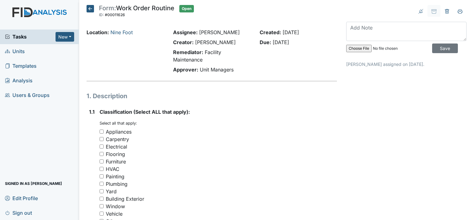
click at [101, 177] on input "Painting" at bounding box center [102, 176] width 4 height 4
checkbox input "true"
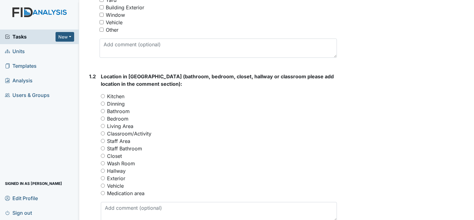
scroll to position [198, 0]
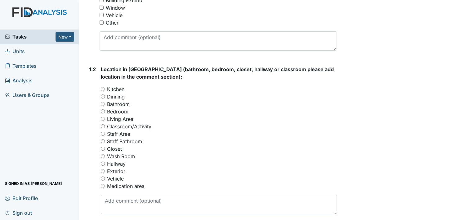
click at [102, 110] on input "Bedroom" at bounding box center [103, 111] width 4 height 4
radio input "true"
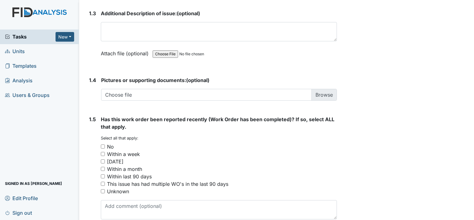
scroll to position [430, 0]
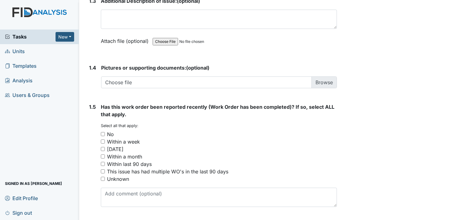
click at [102, 133] on input "No" at bounding box center [103, 134] width 4 height 4
checkbox input "true"
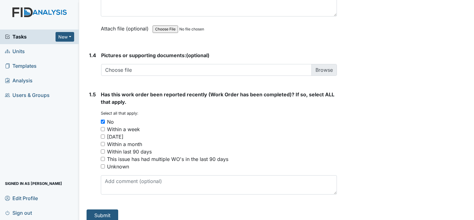
scroll to position [447, 0]
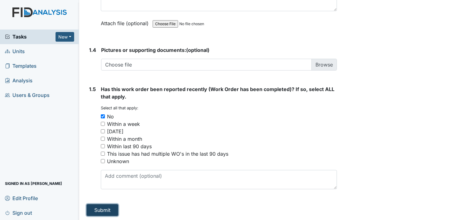
click at [105, 209] on button "Submit" at bounding box center [103, 210] width 32 height 12
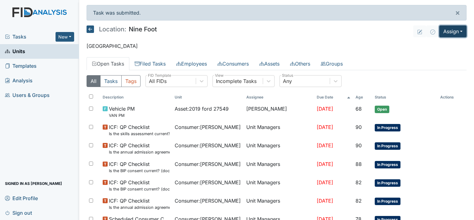
click at [448, 33] on button "Assign" at bounding box center [452, 31] width 27 height 12
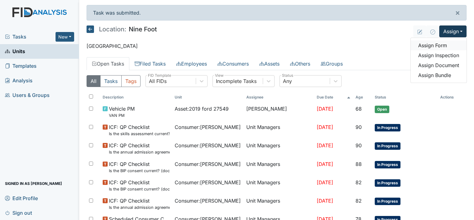
click at [433, 45] on link "Assign Form" at bounding box center [439, 45] width 56 height 10
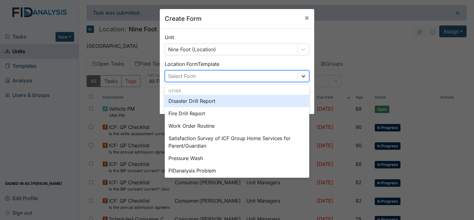
click at [300, 75] on icon at bounding box center [303, 76] width 6 height 6
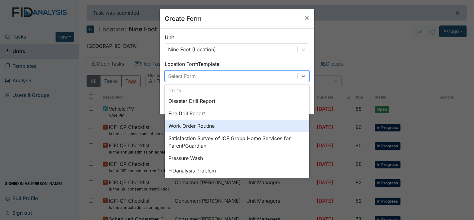
click at [202, 127] on div "Work Order Routine" at bounding box center [237, 125] width 145 height 12
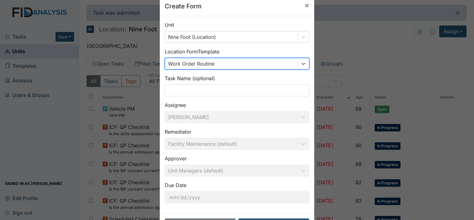
scroll to position [36, 0]
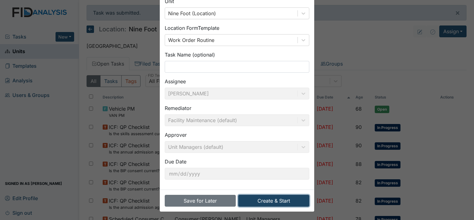
click at [272, 203] on button "Create & Start" at bounding box center [273, 201] width 71 height 12
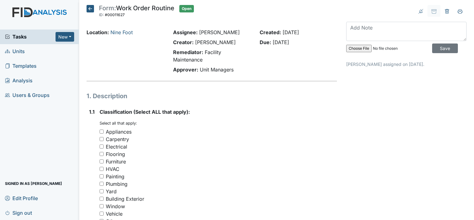
click at [101, 139] on input "Carpentry" at bounding box center [102, 139] width 4 height 4
checkbox input "true"
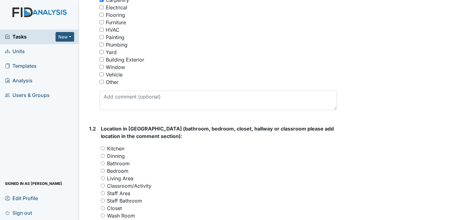
scroll to position [145, 0]
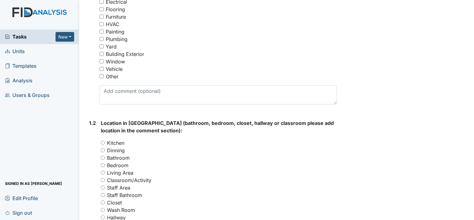
click at [103, 164] on input "Bedroom" at bounding box center [103, 165] width 4 height 4
radio input "true"
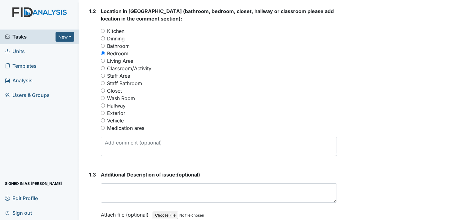
scroll to position [281, 0]
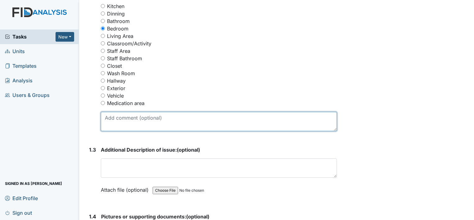
click at [106, 117] on textarea at bounding box center [219, 121] width 236 height 19
type textarea "t"
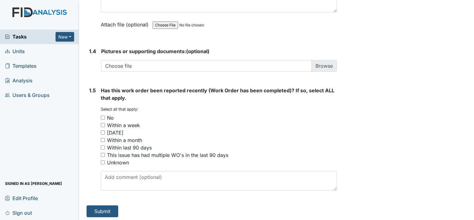
scroll to position [447, 0]
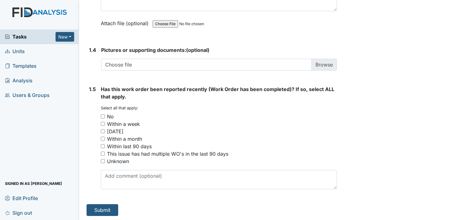
type textarea "There are multiple rooms with holes in the walls. And needs to be painted"
click at [102, 115] on input "No" at bounding box center [103, 116] width 4 height 4
checkbox input "true"
click at [106, 209] on button "Submit" at bounding box center [103, 210] width 32 height 12
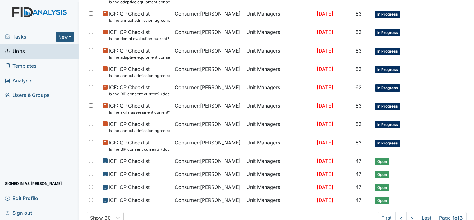
scroll to position [409, 0]
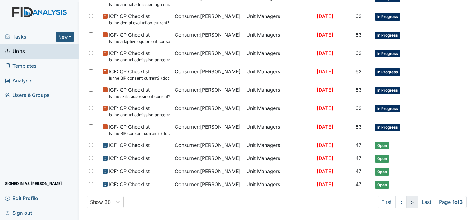
click at [406, 200] on link ">" at bounding box center [411, 202] width 11 height 12
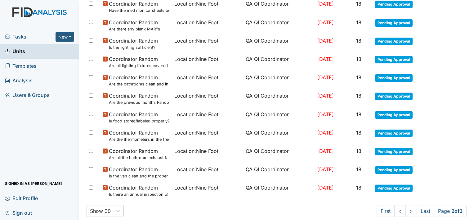
scroll to position [432, 0]
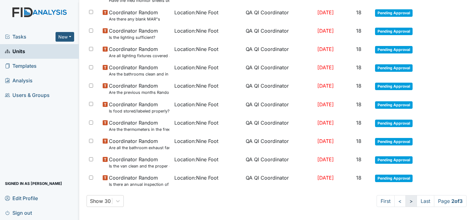
click at [406, 198] on link ">" at bounding box center [411, 201] width 11 height 12
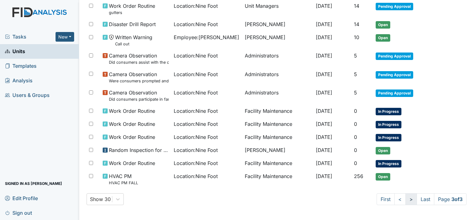
scroll to position [114, 0]
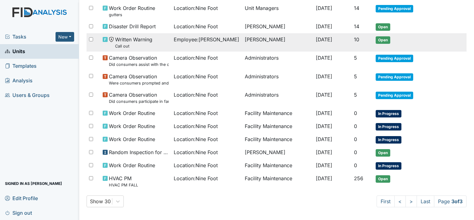
click at [249, 38] on td "[PERSON_NAME]" at bounding box center [277, 42] width 71 height 18
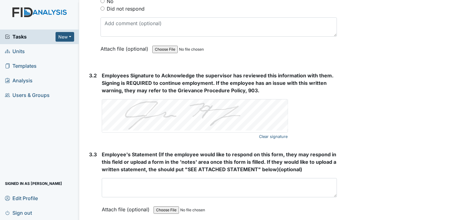
scroll to position [1088, 0]
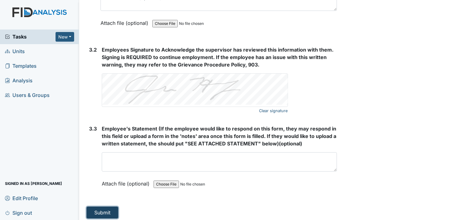
click at [104, 209] on button "Submit" at bounding box center [103, 212] width 32 height 12
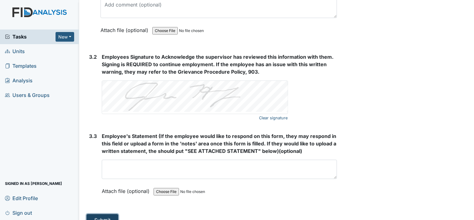
scroll to position [1096, 0]
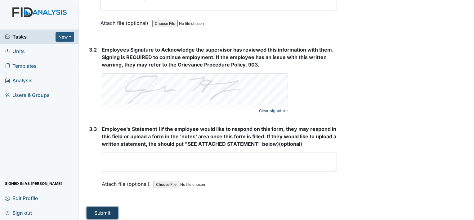
click at [104, 209] on button "Submit" at bounding box center [103, 213] width 32 height 12
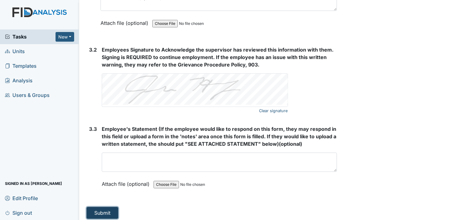
click at [106, 209] on button "Submit" at bounding box center [103, 213] width 32 height 12
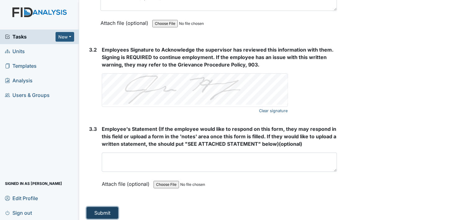
click at [106, 209] on button "Submit" at bounding box center [103, 213] width 32 height 12
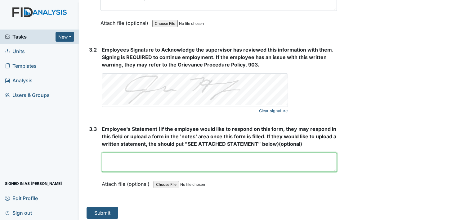
click at [126, 162] on textarea at bounding box center [219, 161] width 235 height 19
type textarea "n"
type textarea "N/A"
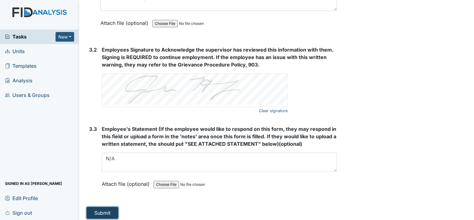
click at [105, 208] on button "Submit" at bounding box center [103, 213] width 32 height 12
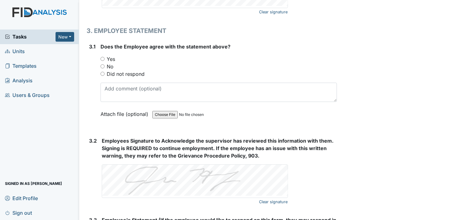
scroll to position [992, 0]
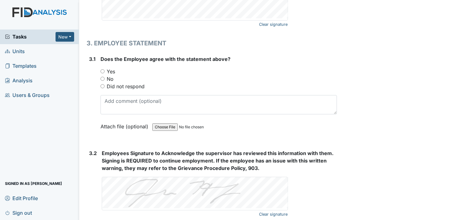
click at [103, 69] on input "Yes" at bounding box center [103, 71] width 4 height 4
radio input "true"
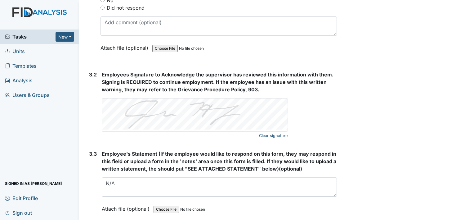
scroll to position [1096, 0]
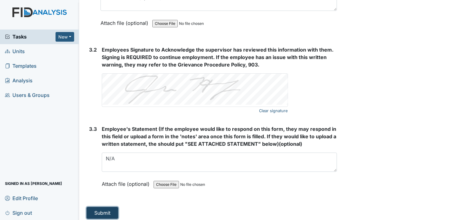
click at [110, 210] on button "Submit" at bounding box center [103, 213] width 32 height 12
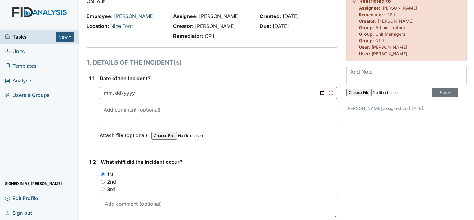
scroll to position [0, 0]
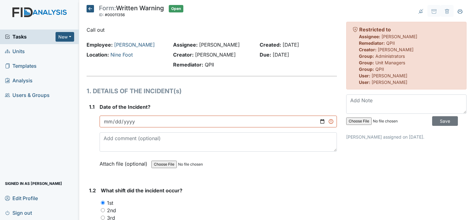
click at [90, 7] on icon at bounding box center [90, 8] width 7 height 7
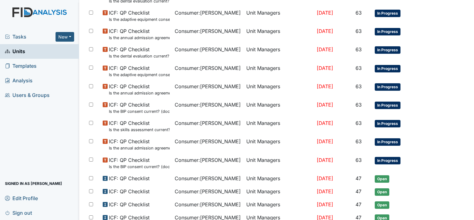
scroll to position [389, 0]
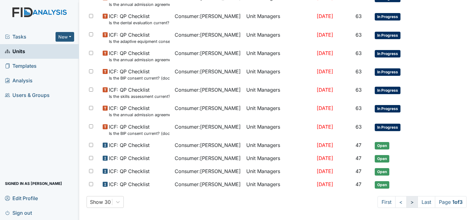
click at [406, 197] on link ">" at bounding box center [411, 202] width 11 height 12
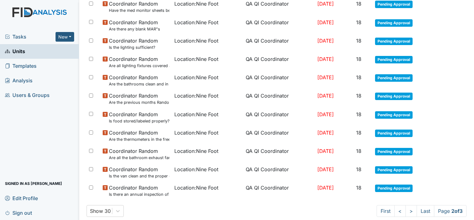
scroll to position [411, 0]
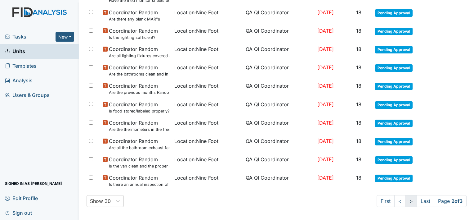
click at [406, 199] on link ">" at bounding box center [411, 201] width 11 height 12
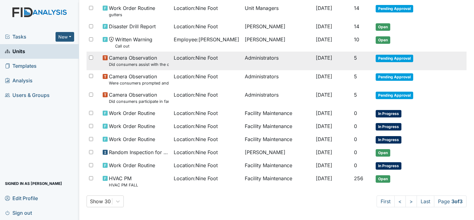
click at [249, 55] on td "Administrators" at bounding box center [277, 61] width 71 height 18
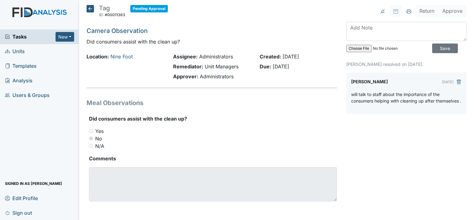
click at [89, 6] on icon at bounding box center [90, 8] width 7 height 7
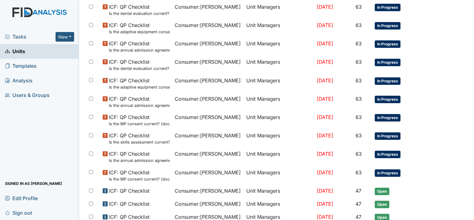
scroll to position [389, 0]
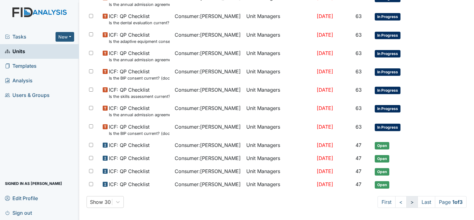
click at [406, 196] on link ">" at bounding box center [411, 202] width 11 height 12
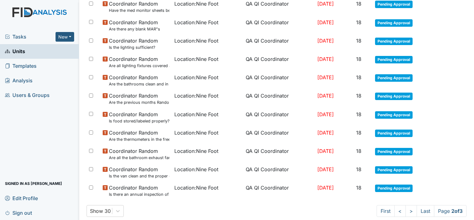
scroll to position [411, 0]
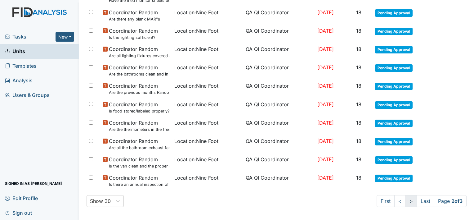
click at [406, 198] on link ">" at bounding box center [411, 201] width 11 height 12
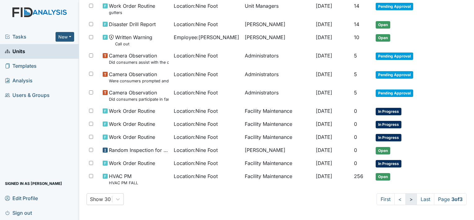
scroll to position [93, 0]
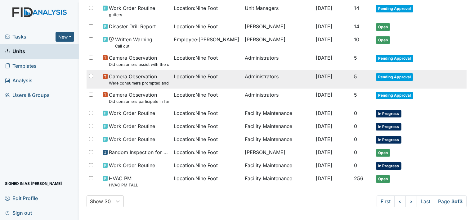
click at [197, 75] on span "Location : Nine Foot" at bounding box center [196, 76] width 44 height 7
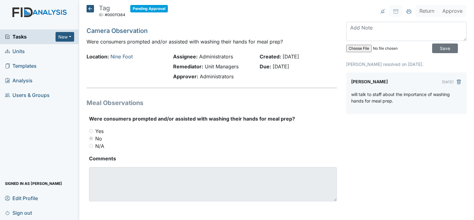
click at [89, 8] on icon at bounding box center [90, 8] width 7 height 7
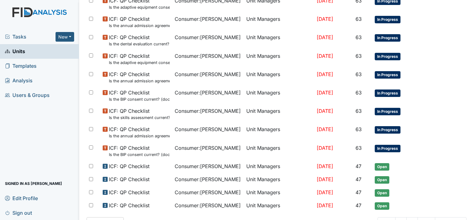
scroll to position [389, 0]
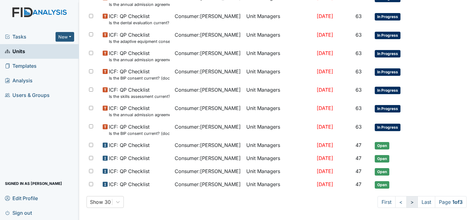
click at [406, 198] on link ">" at bounding box center [411, 202] width 11 height 12
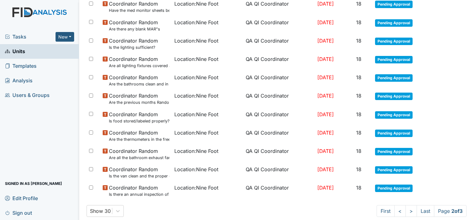
scroll to position [411, 0]
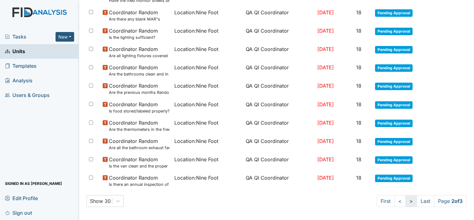
click at [406, 199] on link ">" at bounding box center [411, 201] width 11 height 12
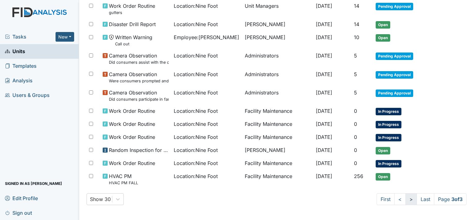
scroll to position [93, 0]
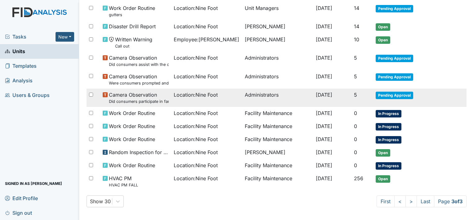
click at [196, 93] on span "Location : Nine Foot" at bounding box center [196, 94] width 44 height 7
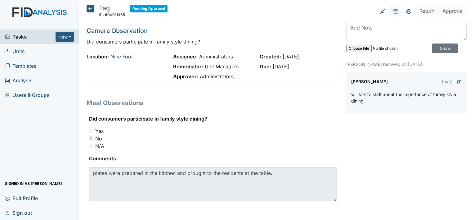
click at [89, 8] on icon at bounding box center [90, 8] width 7 height 7
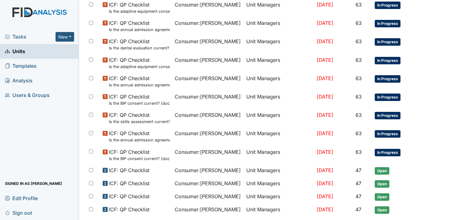
scroll to position [389, 0]
